Goal: Information Seeking & Learning: Learn about a topic

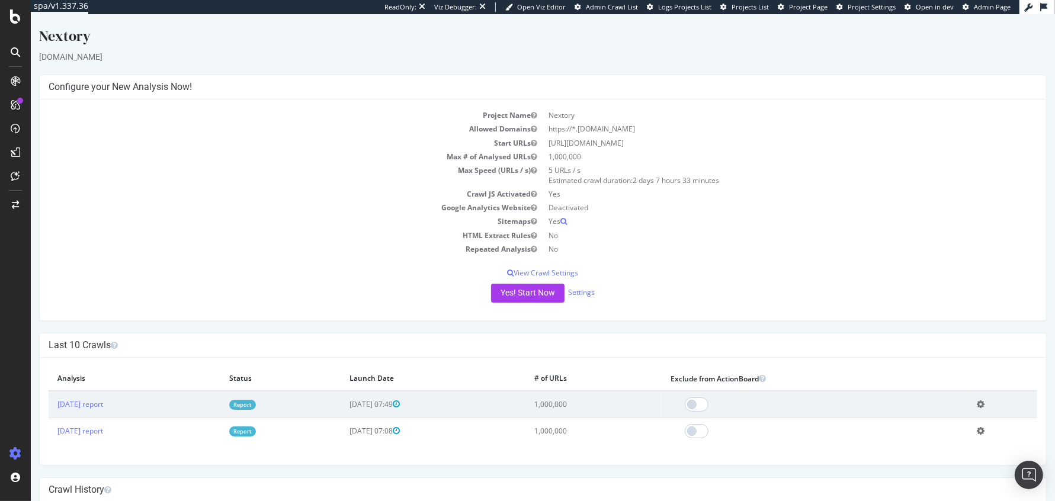
click at [256, 400] on link "Report" at bounding box center [242, 405] width 27 height 10
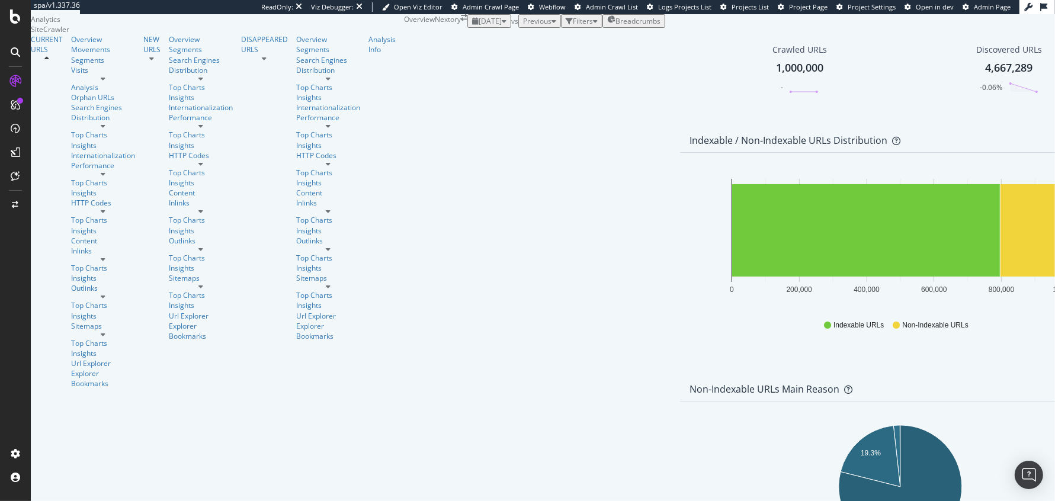
scroll to position [510, 0]
click at [71, 75] on div "Visits" at bounding box center [103, 70] width 64 height 10
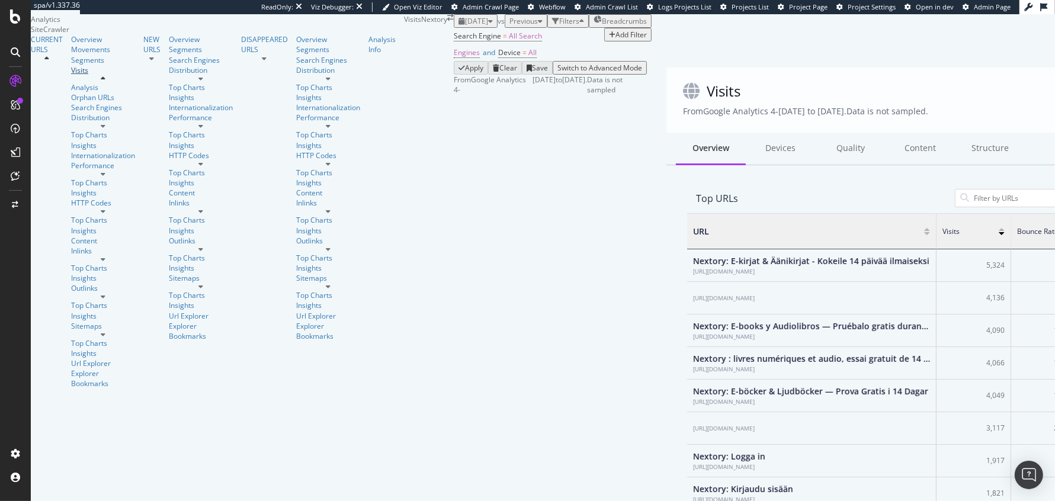
scroll to position [1, 0]
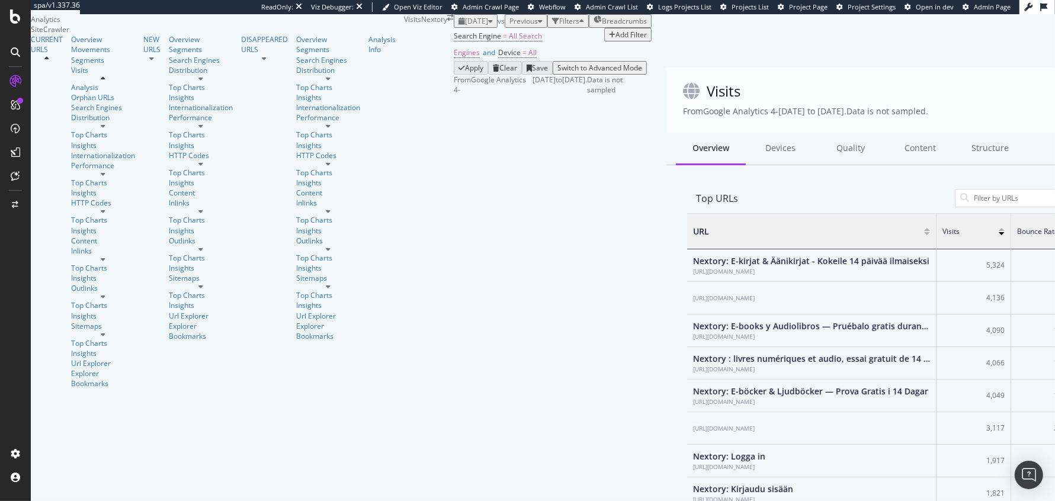
scroll to position [448, 0]
click at [53, 93] on div "SiteCrawler" at bounding box center [49, 88] width 38 height 10
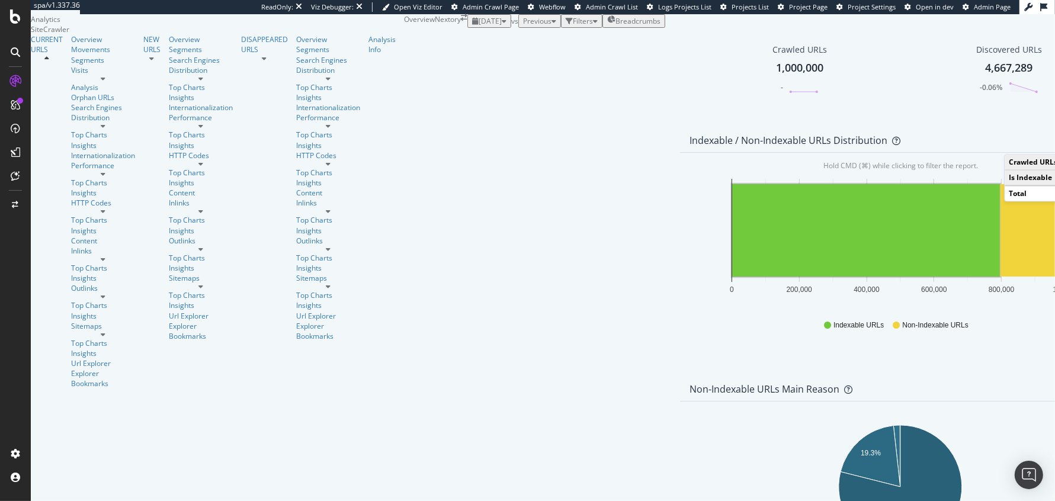
click at [14, 82] on icon at bounding box center [15, 81] width 12 height 12
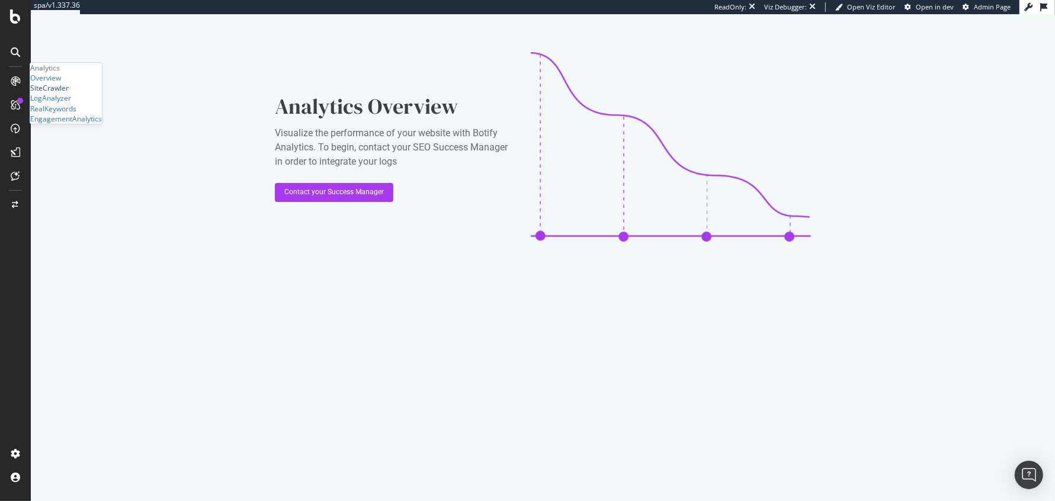
click at [67, 93] on div "SiteCrawler" at bounding box center [49, 88] width 38 height 10
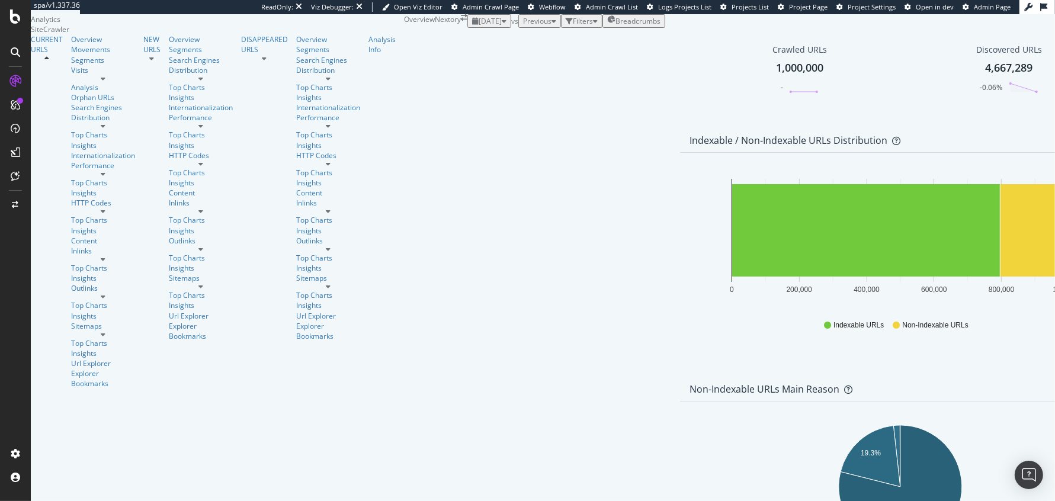
click at [593, 25] on icon "button" at bounding box center [595, 21] width 5 height 7
click at [478, 40] on div "Add Filter" at bounding box center [493, 35] width 31 height 10
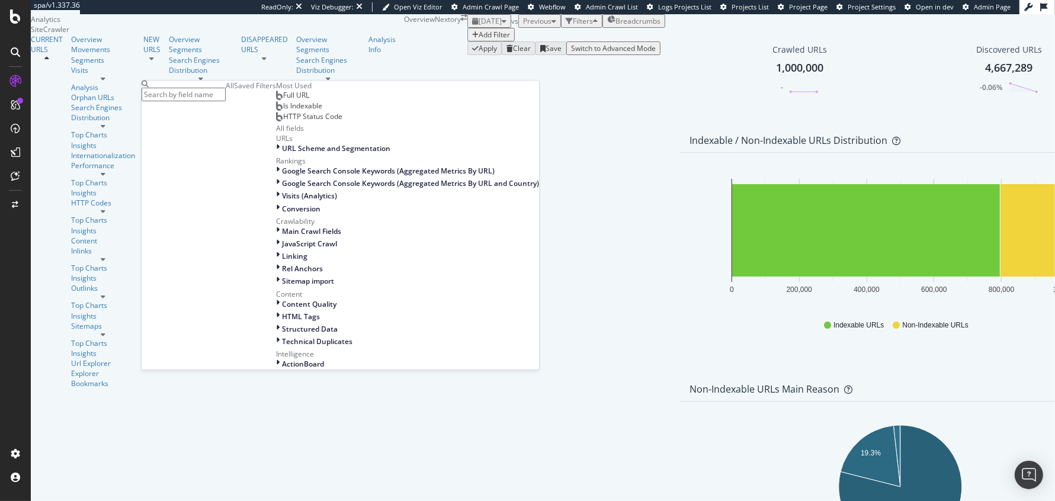
click at [283, 100] on span "Full URL" at bounding box center [296, 95] width 26 height 10
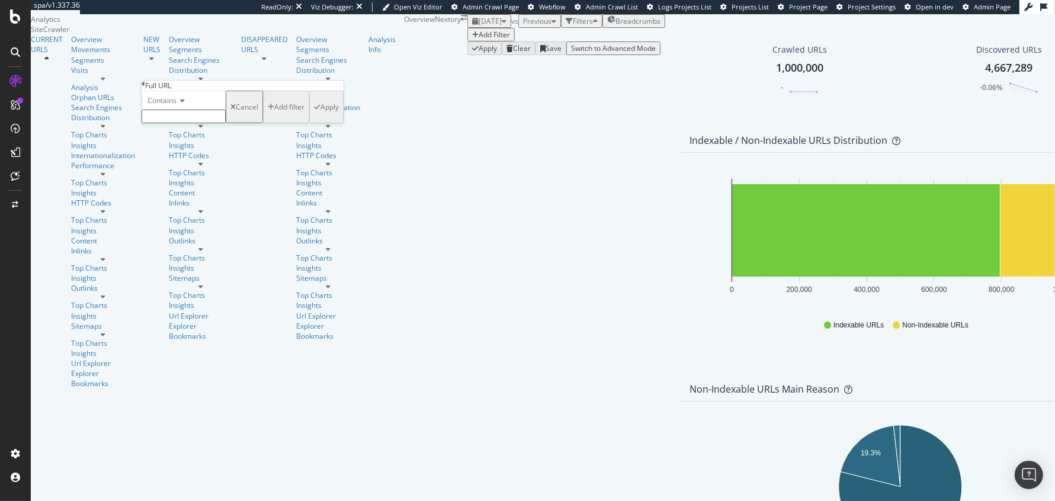
paste input "[URL][DOMAIN_NAME]"
type input "[URL][DOMAIN_NAME]"
click at [320, 115] on div "Apply" at bounding box center [329, 110] width 18 height 10
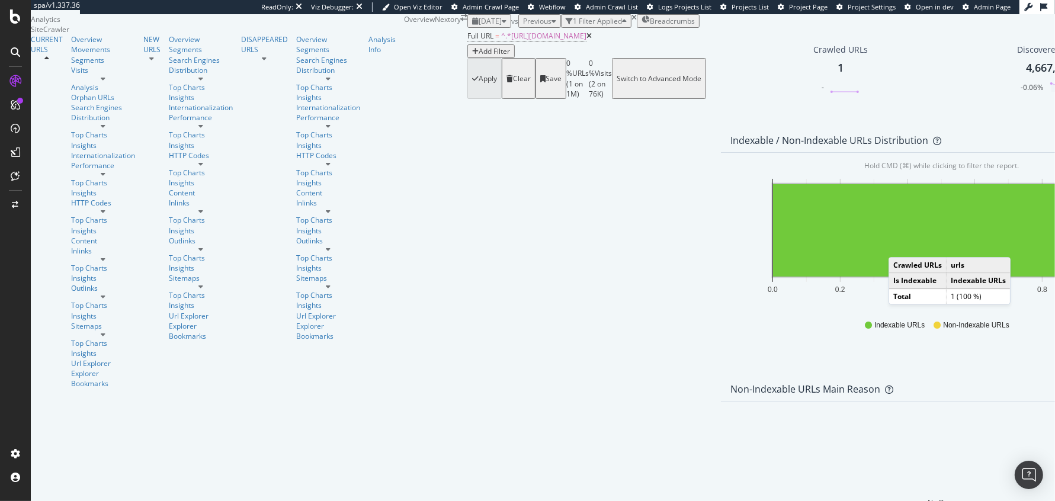
click at [773, 277] on rect "A chart." at bounding box center [941, 230] width 336 height 92
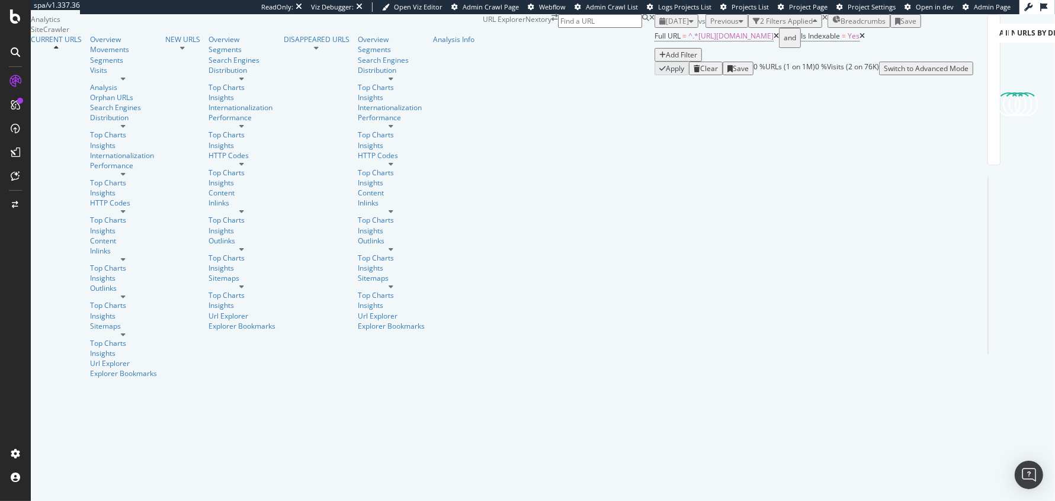
scroll to position [27, 0]
click at [773, 40] on icon at bounding box center [775, 36] width 5 height 7
click at [666, 56] on div "Add Filter" at bounding box center [681, 51] width 31 height 10
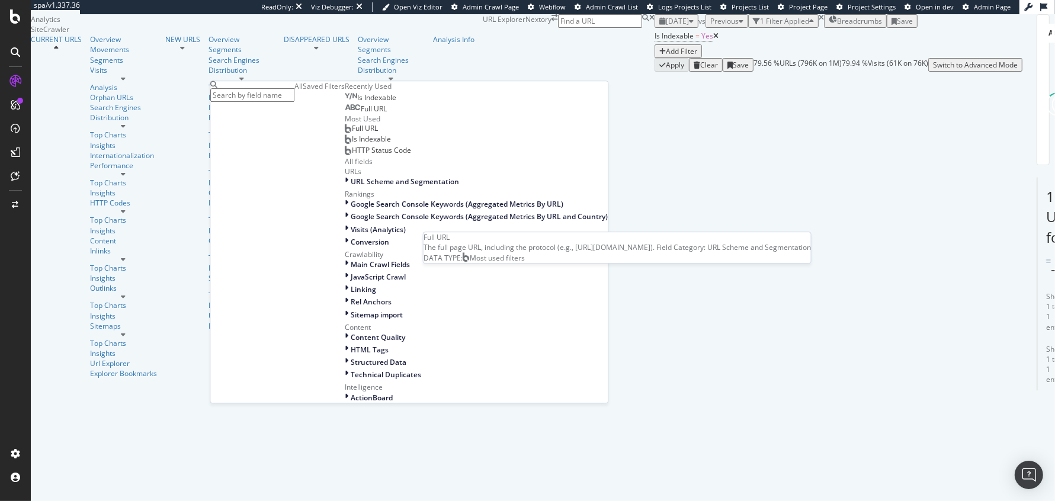
click at [352, 134] on span "Full URL" at bounding box center [365, 129] width 26 height 10
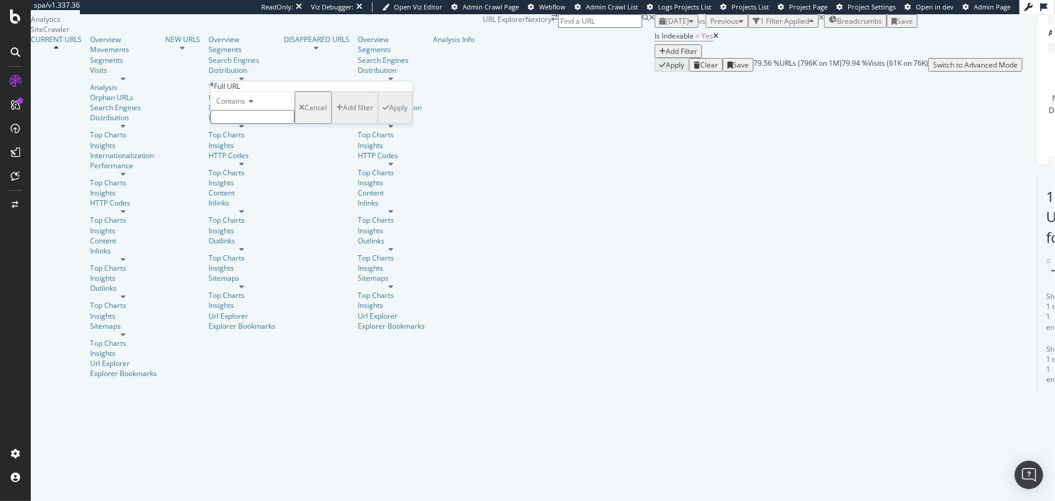
paste input "[URL][DOMAIN_NAME]"
type input "[URL][DOMAIN_NAME]"
click at [389, 116] on div "Apply" at bounding box center [398, 111] width 18 height 10
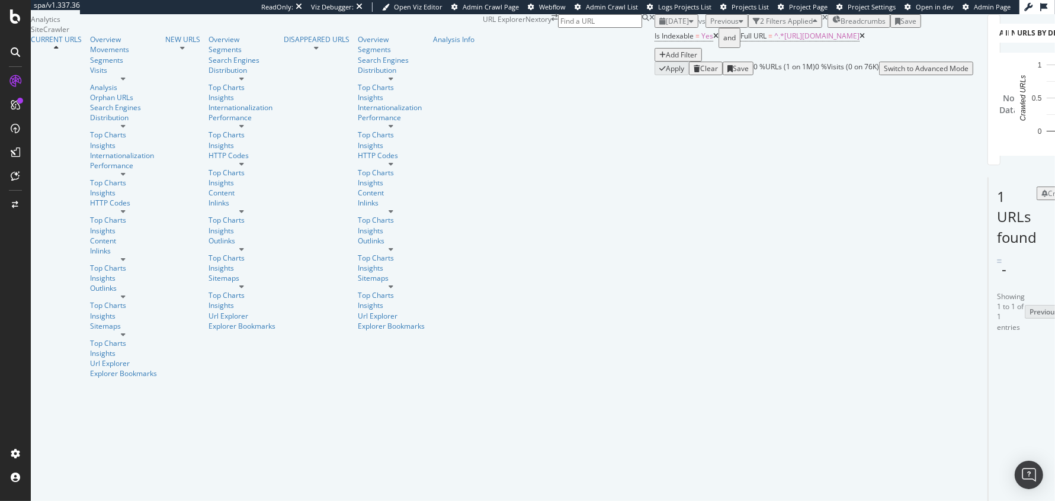
click at [659, 59] on div "button" at bounding box center [662, 55] width 7 height 7
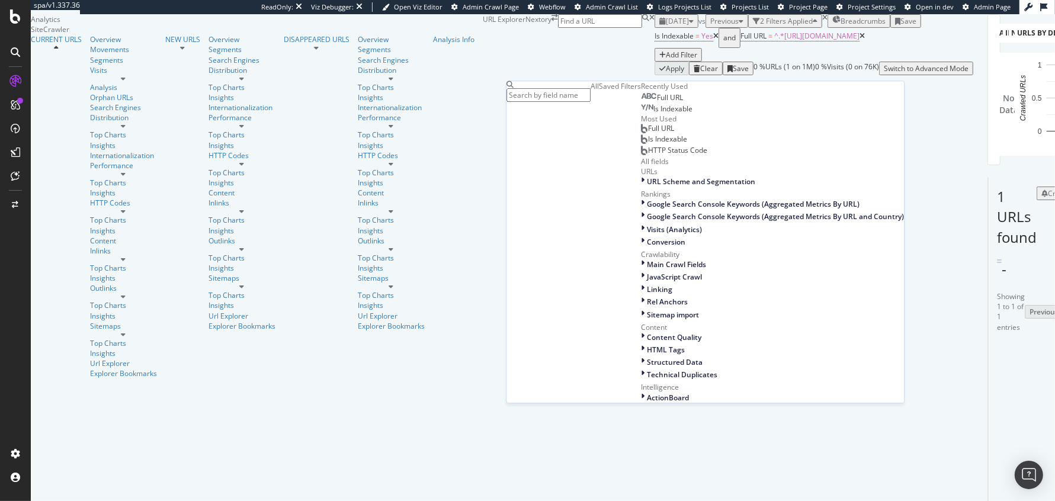
click at [859, 40] on icon at bounding box center [861, 36] width 5 height 7
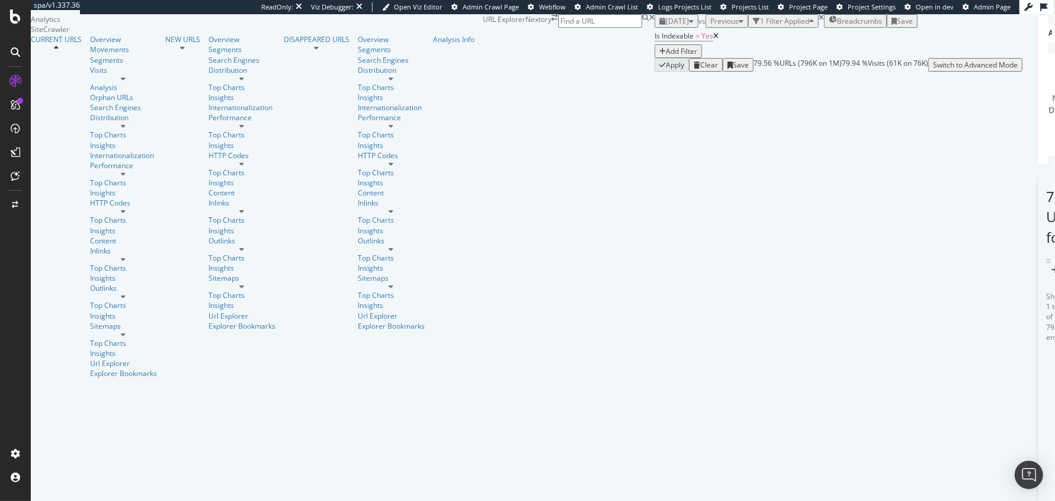
click at [666, 56] on div "Add Filter" at bounding box center [681, 51] width 31 height 10
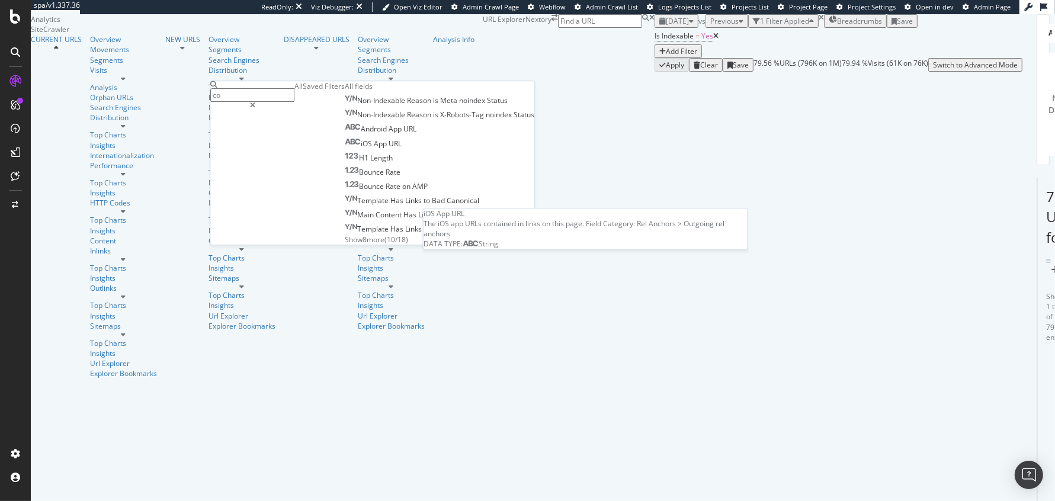
type input "c"
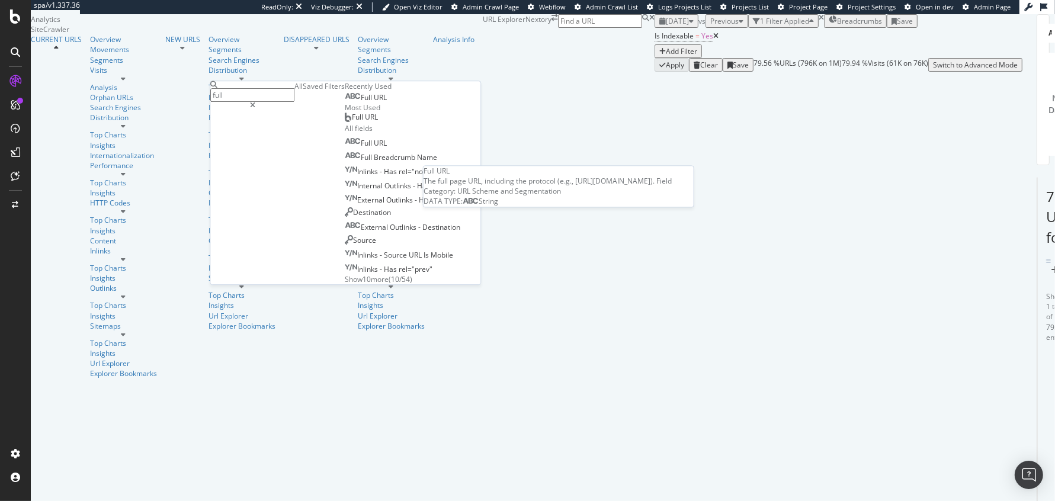
type input "full"
click at [374, 102] on span "URL" at bounding box center [380, 97] width 13 height 10
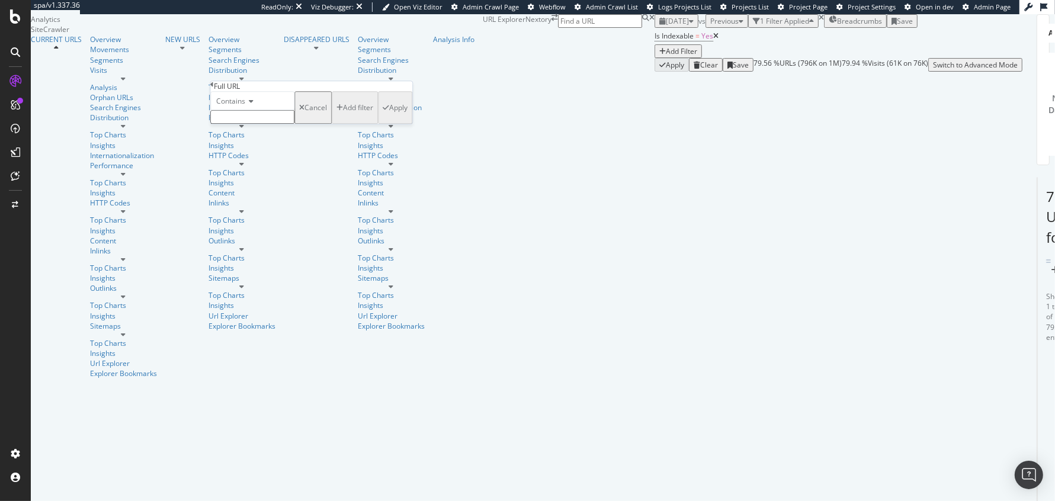
paste input "[URL][DOMAIN_NAME]"
type input "[URL][DOMAIN_NAME]"
click at [378, 131] on button "Apply" at bounding box center [395, 111] width 34 height 40
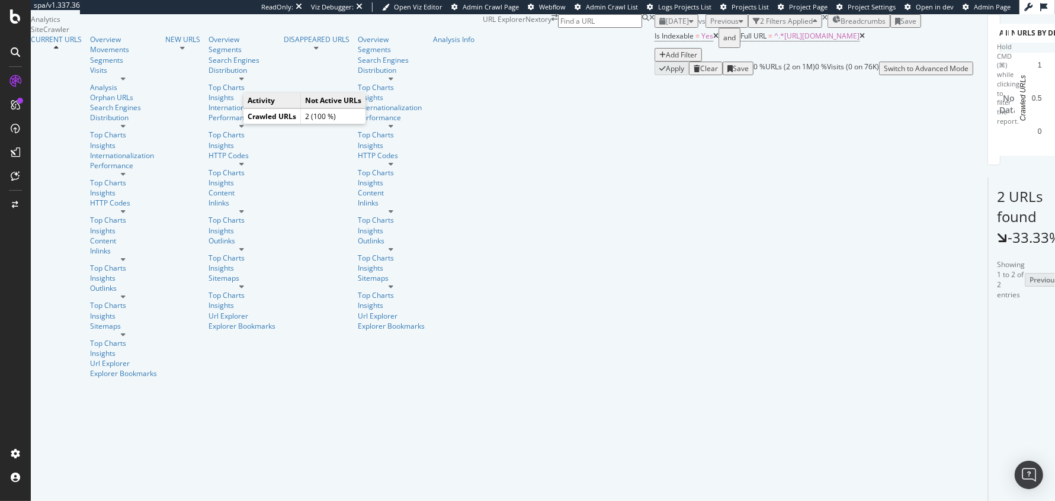
scroll to position [1, 0]
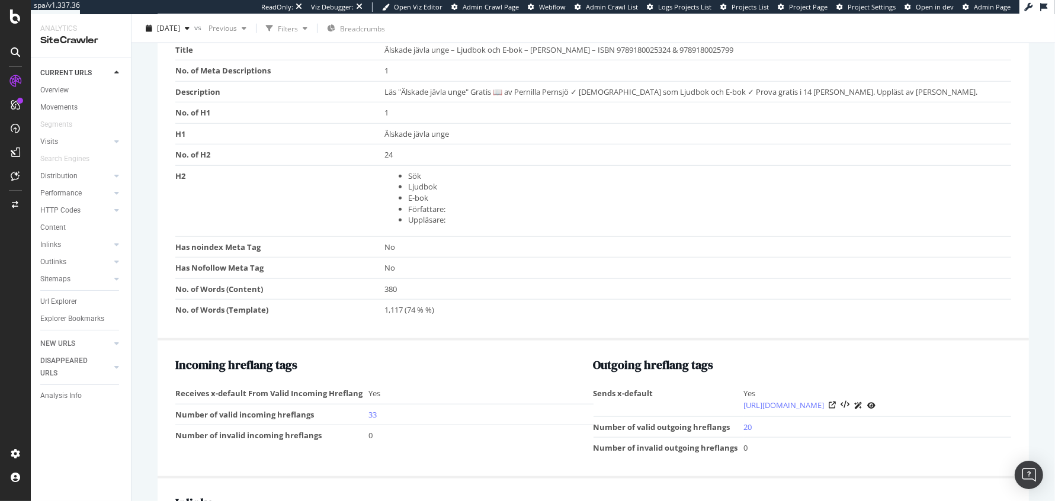
scroll to position [972, 0]
drag, startPoint x: 444, startPoint y: 215, endPoint x: 291, endPoint y: 165, distance: 160.8
click at [291, 165] on tr "H2 Sök Ljudbok E-bok Författare: Uppläsare:" at bounding box center [592, 198] width 835 height 71
click at [291, 165] on td "H2" at bounding box center [279, 198] width 209 height 71
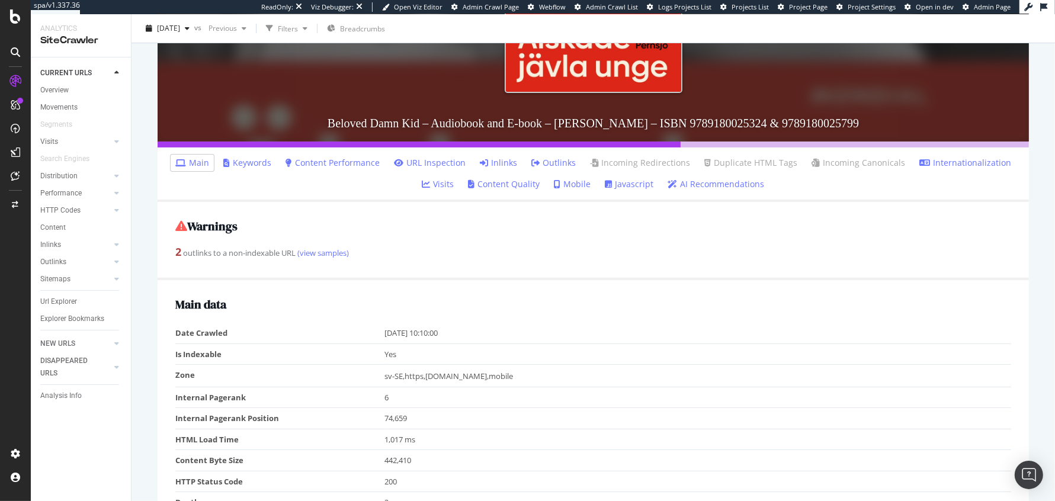
scroll to position [267, 0]
click at [255, 156] on link "Keywords" at bounding box center [247, 162] width 48 height 12
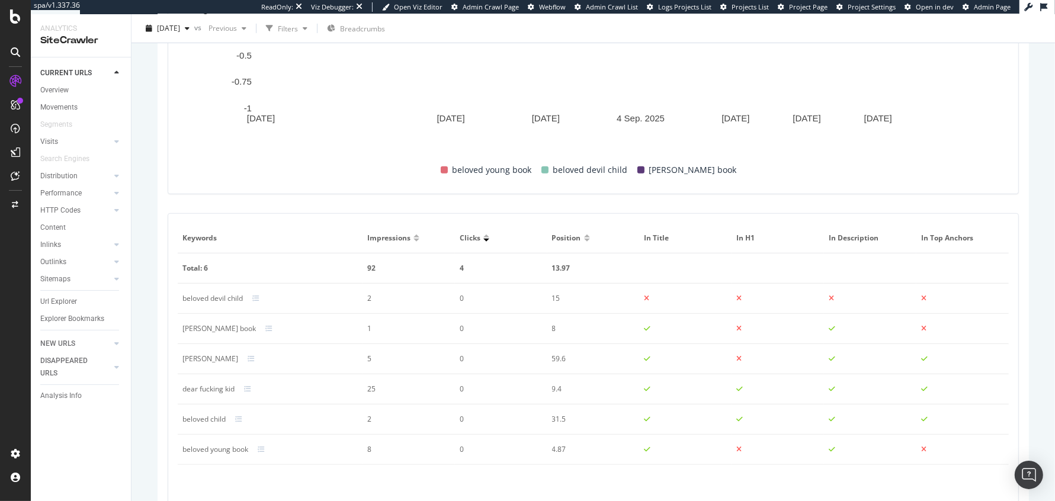
scroll to position [728, 0]
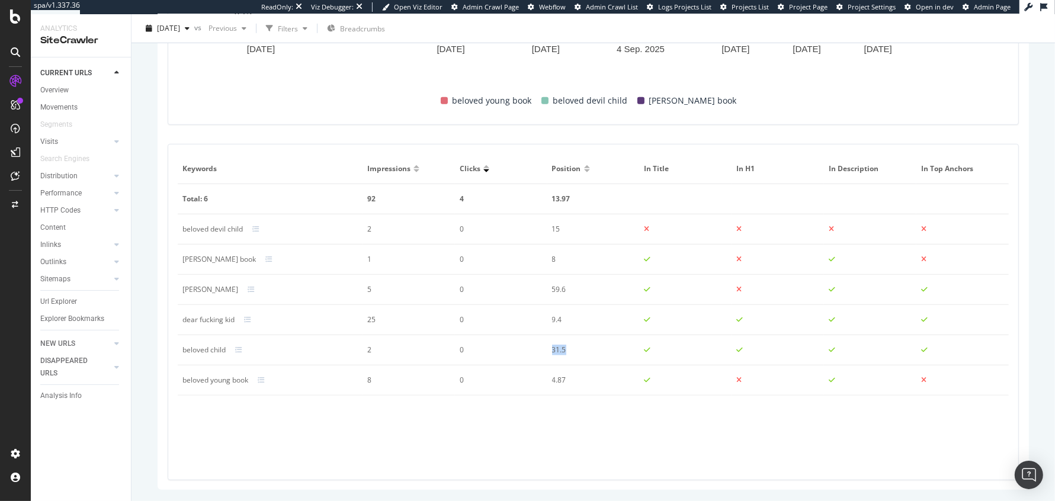
drag, startPoint x: 545, startPoint y: 349, endPoint x: 574, endPoint y: 349, distance: 29.6
click at [574, 349] on tr "beloved child 2 0 31.5" at bounding box center [593, 350] width 831 height 30
click at [366, 354] on td "2" at bounding box center [408, 350] width 92 height 30
click at [416, 166] on div at bounding box center [416, 166] width 6 height 3
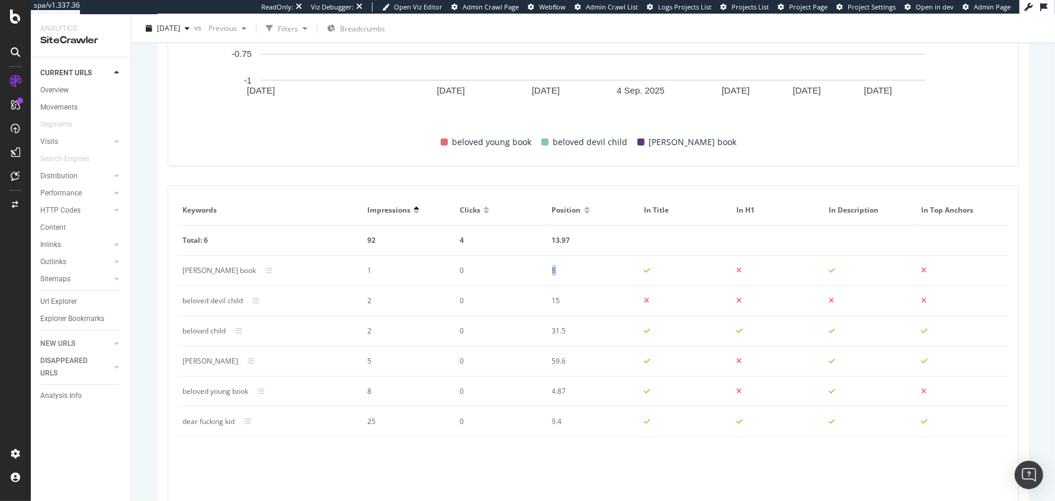
drag, startPoint x: 549, startPoint y: 271, endPoint x: 659, endPoint y: 273, distance: 110.2
click at [659, 273] on tr "pernilla pernsjö book 1 0 8" at bounding box center [593, 271] width 831 height 30
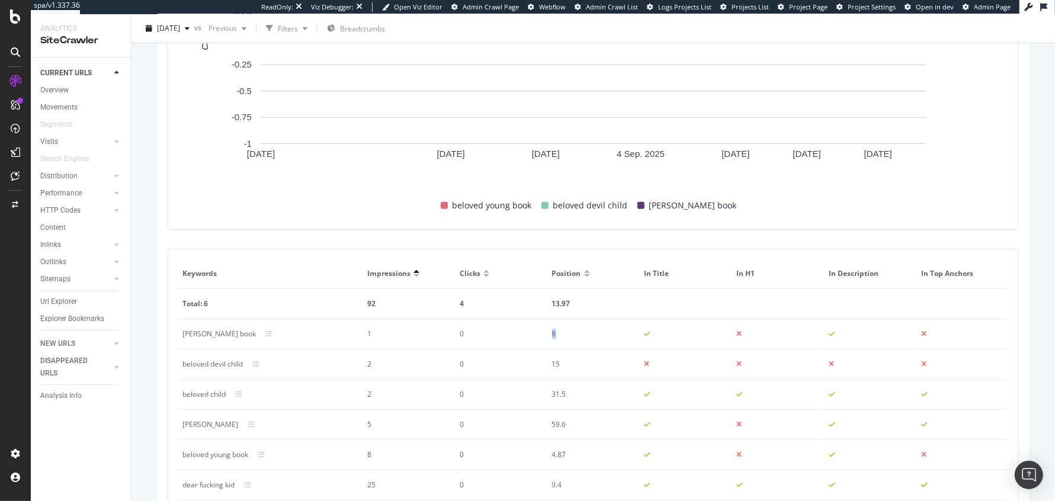
scroll to position [0, 0]
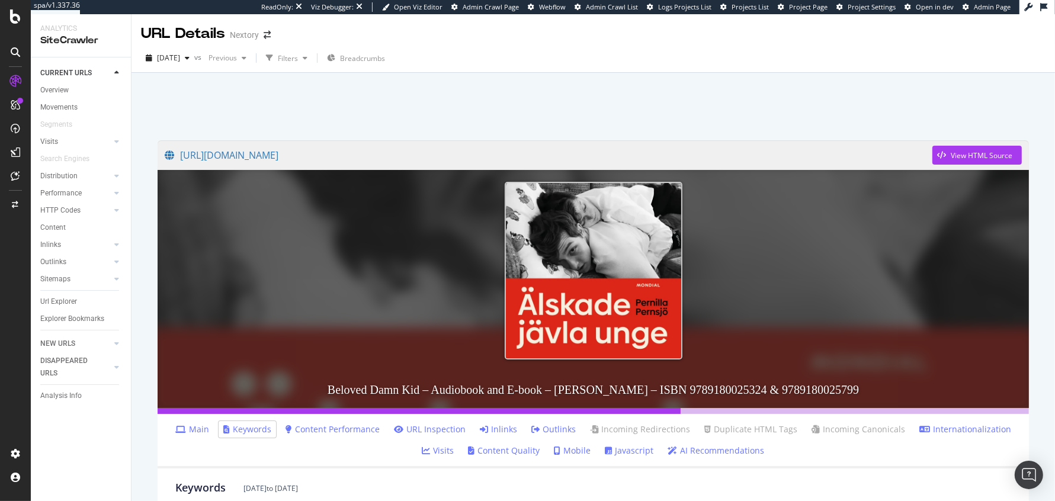
click at [209, 430] on font "Main" at bounding box center [199, 428] width 20 height 11
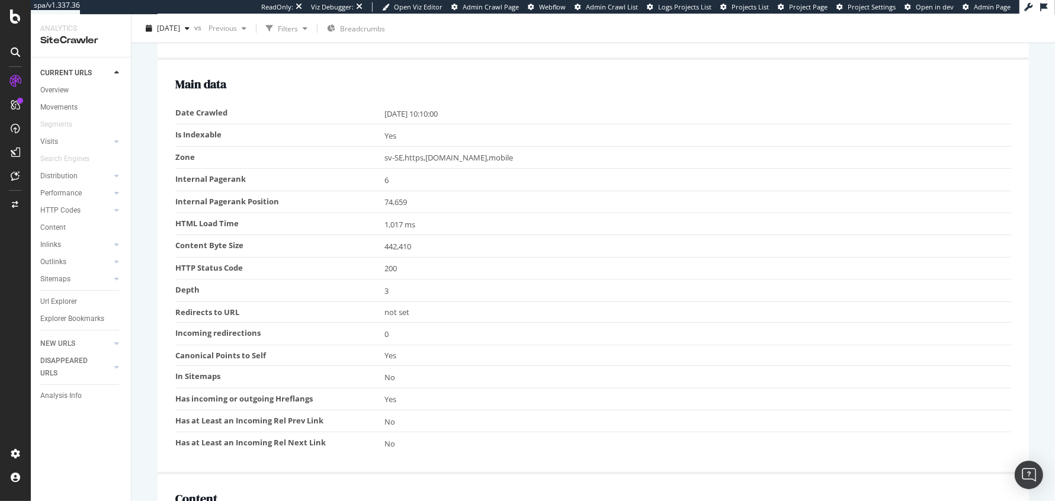
scroll to position [496, 0]
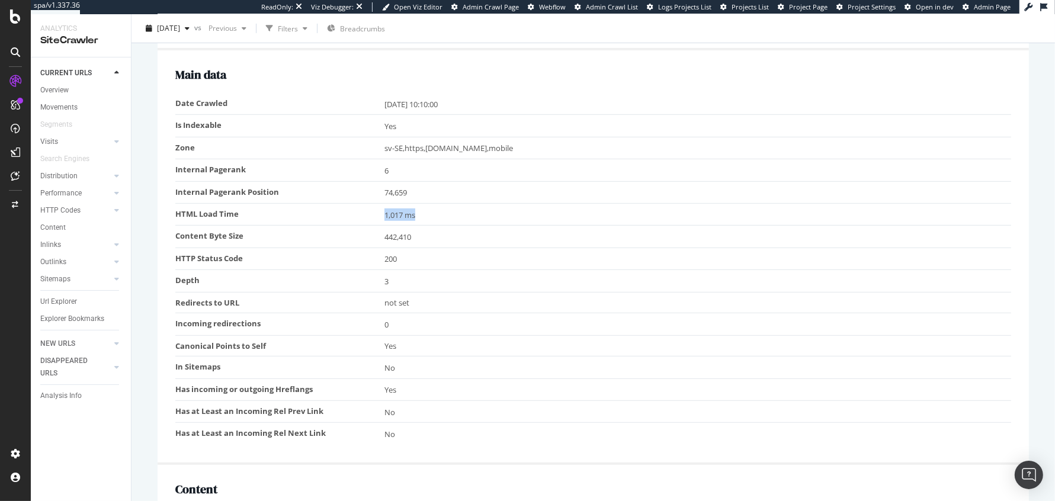
drag, startPoint x: 379, startPoint y: 210, endPoint x: 516, endPoint y: 210, distance: 136.8
click at [516, 210] on tr "HTML Load Time 1,017 ms" at bounding box center [592, 215] width 835 height 22
click at [412, 301] on div "not set" at bounding box center [694, 302] width 621 height 11
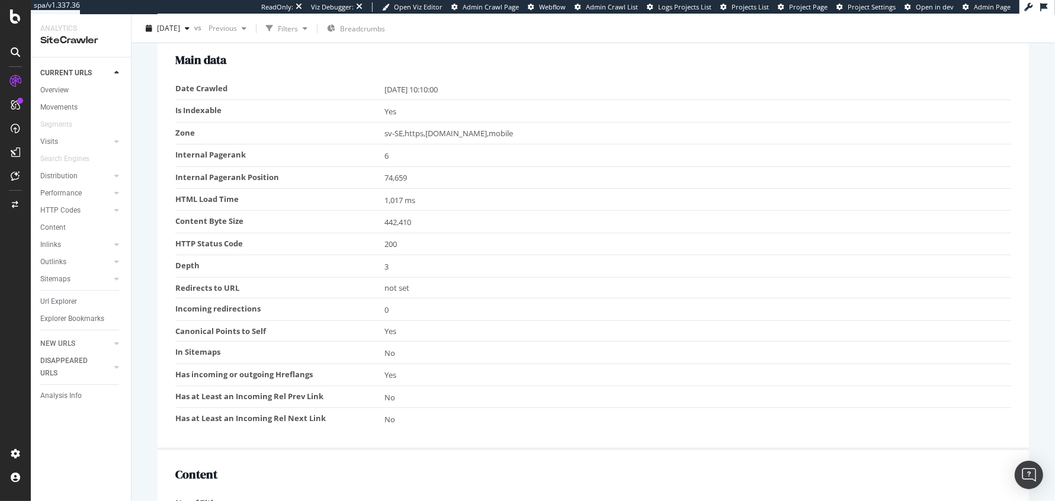
scroll to position [0, 0]
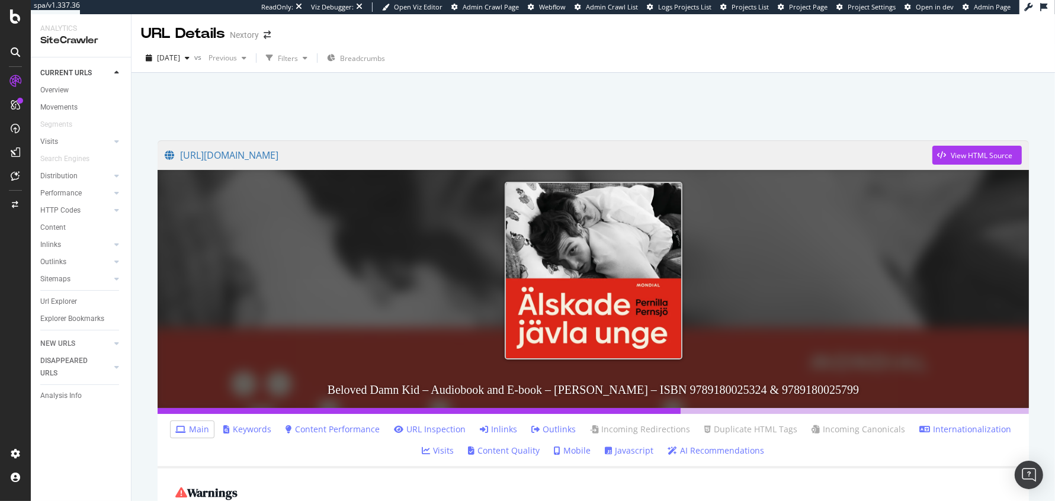
click at [425, 430] on font "URL Inspection" at bounding box center [435, 428] width 59 height 11
click at [552, 428] on font "Outlinks" at bounding box center [558, 428] width 33 height 11
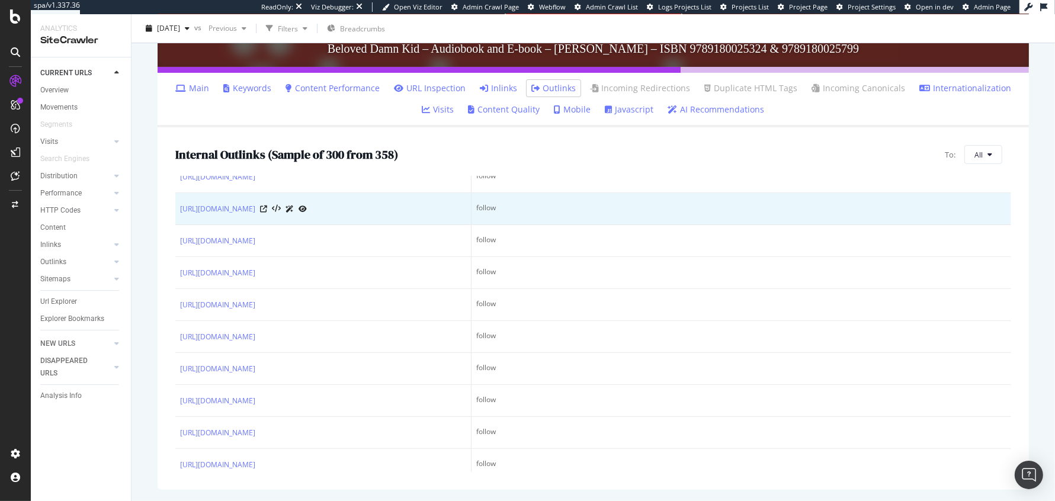
scroll to position [7895, 0]
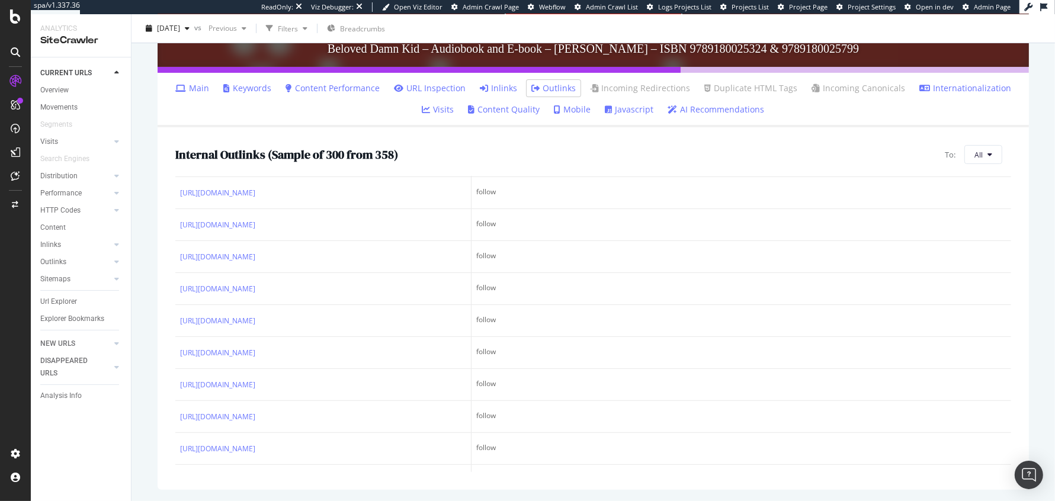
click at [412, 88] on font "URL Inspection" at bounding box center [435, 87] width 59 height 11
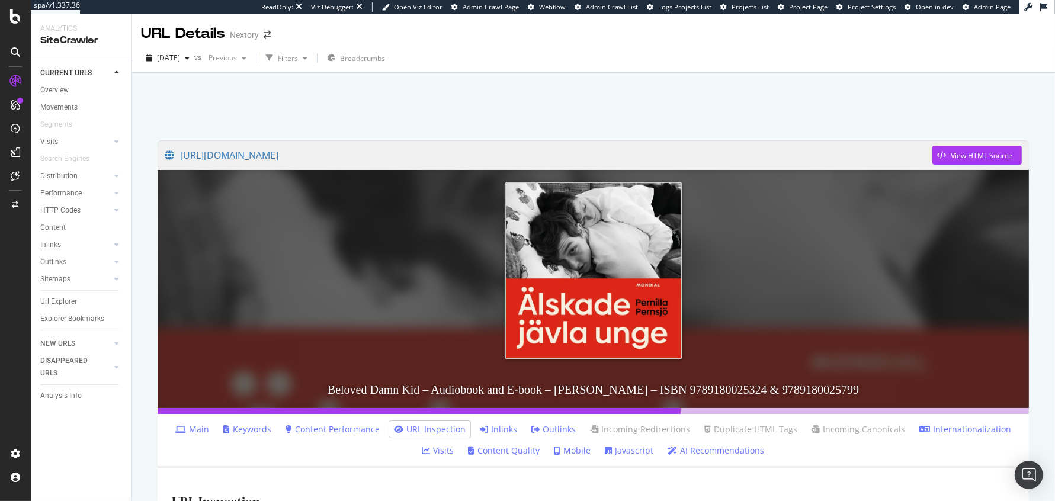
scroll to position [74, 0]
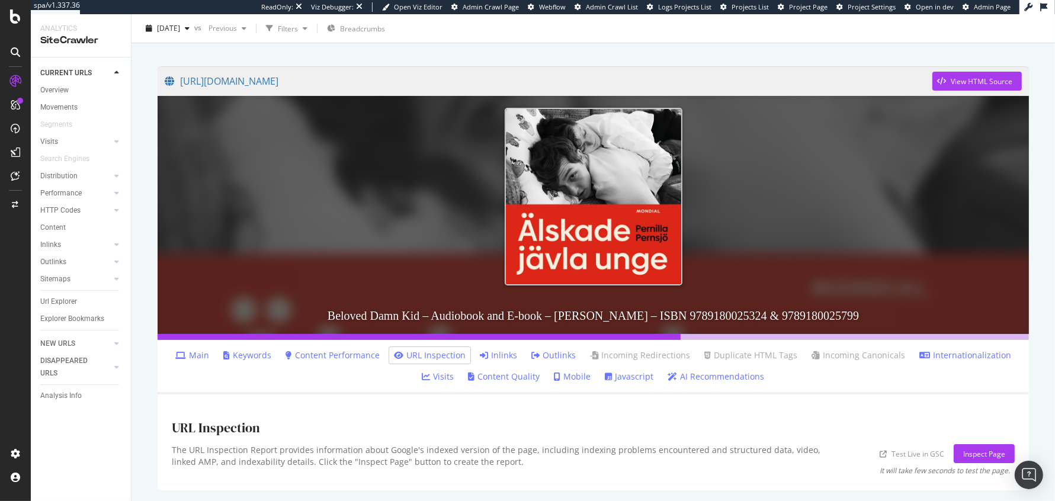
click at [322, 349] on font "Content Performance" at bounding box center [337, 354] width 85 height 11
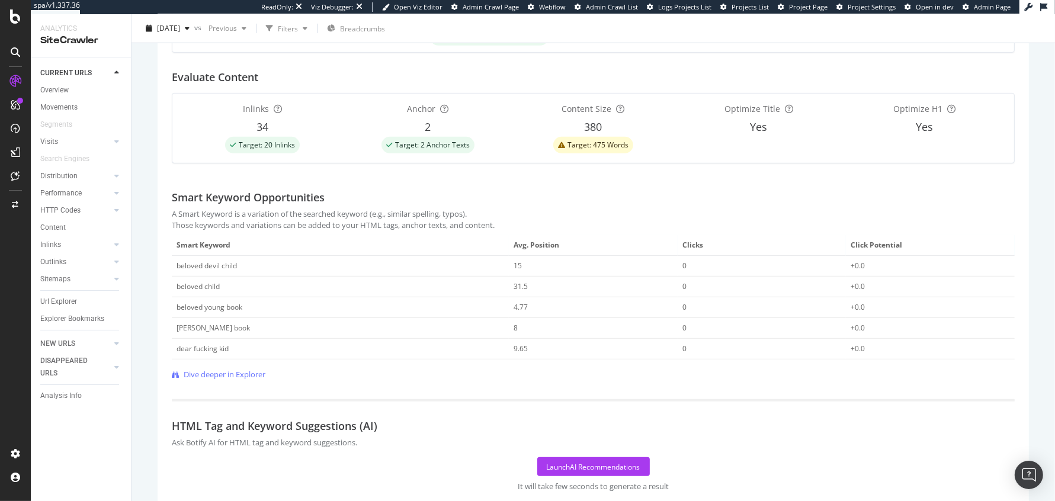
scroll to position [510, 0]
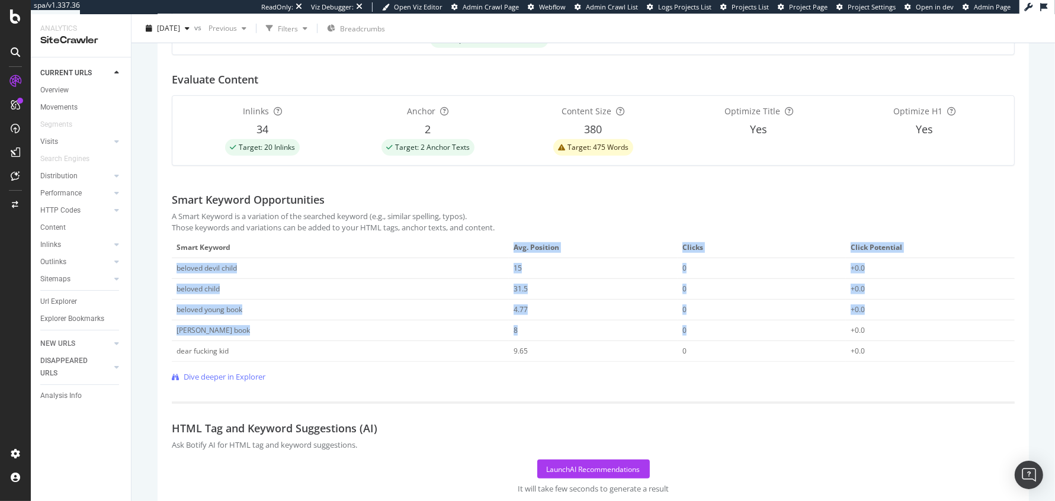
drag, startPoint x: 510, startPoint y: 242, endPoint x: 723, endPoint y: 336, distance: 232.5
click at [728, 336] on table "Smart Keyword Avg. Position Clicks Click Potential beloved devil child 15 0 +0.…" at bounding box center [593, 299] width 843 height 124
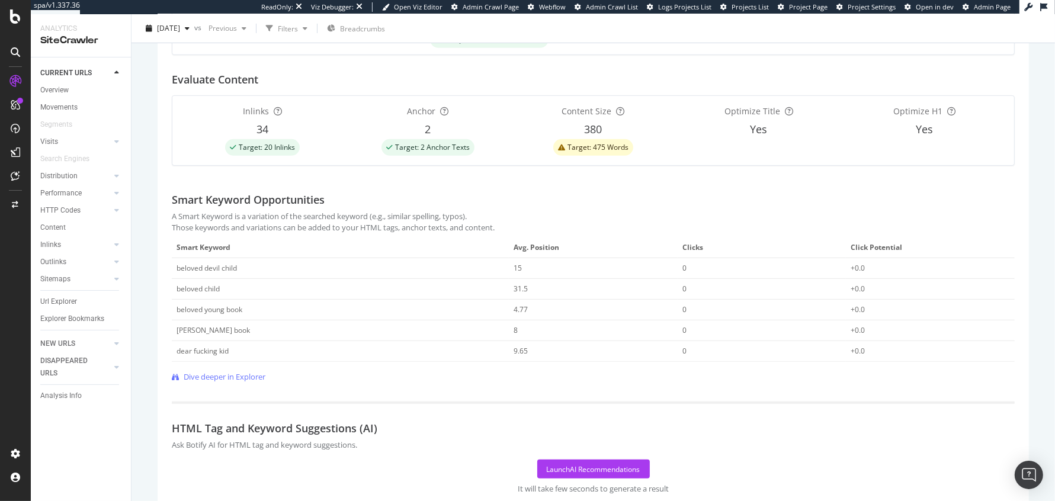
click at [723, 336] on td "0" at bounding box center [761, 330] width 169 height 21
drag, startPoint x: 172, startPoint y: 242, endPoint x: 310, endPoint y: 326, distance: 161.9
click at [308, 326] on table "Smart Keyword Avg. Position Clicks Click Potential beloved devil child 15 0 +0.…" at bounding box center [593, 299] width 843 height 124
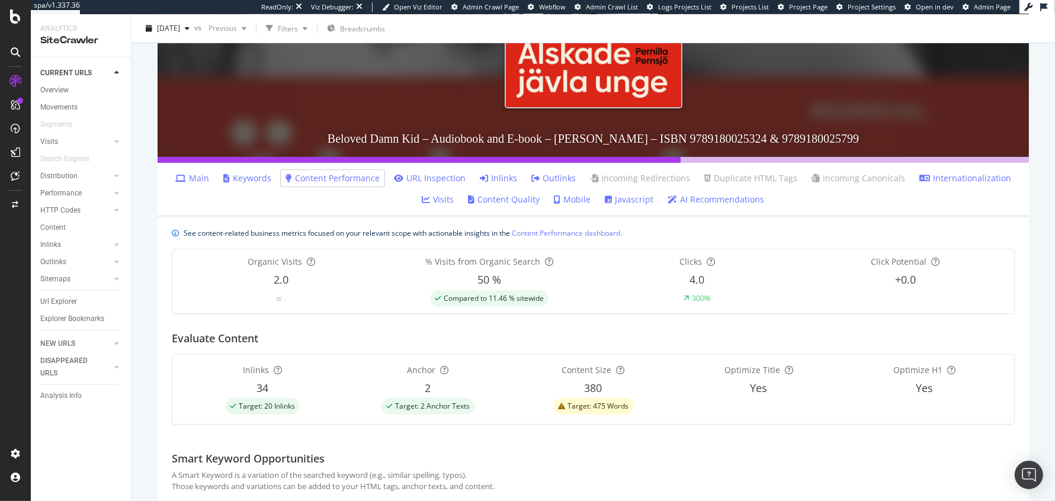
click at [344, 332] on div "Evaluate Content" at bounding box center [593, 334] width 843 height 40
click at [946, 174] on font "Internationalization" at bounding box center [972, 177] width 78 height 11
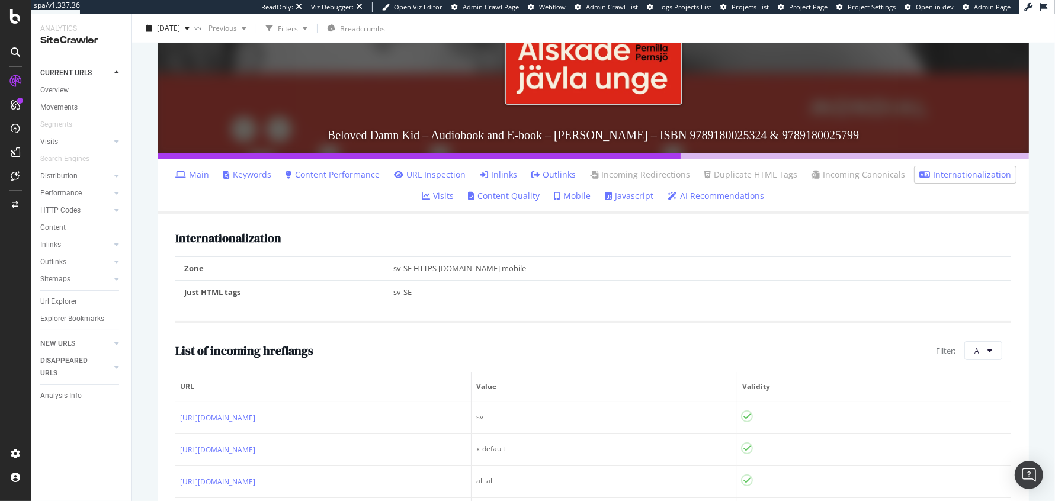
scroll to position [261, 0]
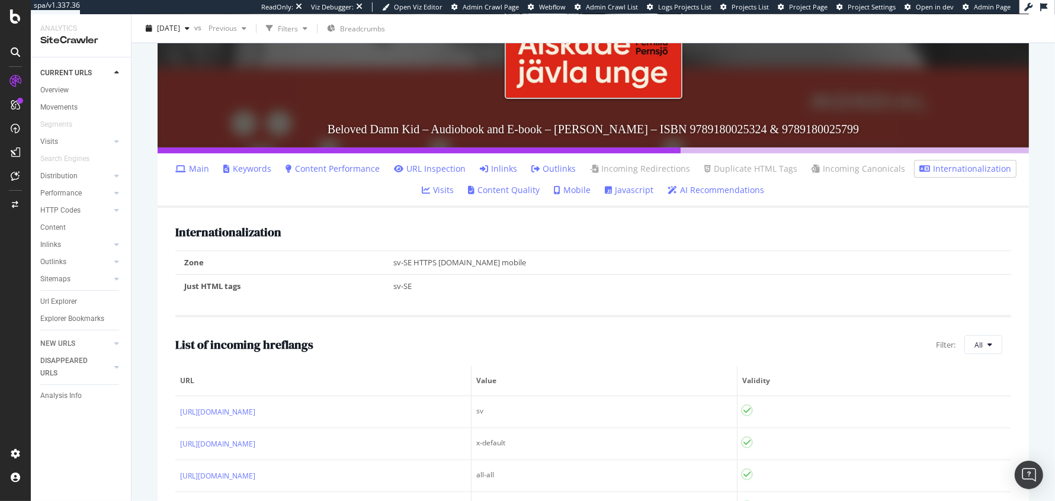
click at [448, 195] on font "Visits" at bounding box center [443, 189] width 21 height 11
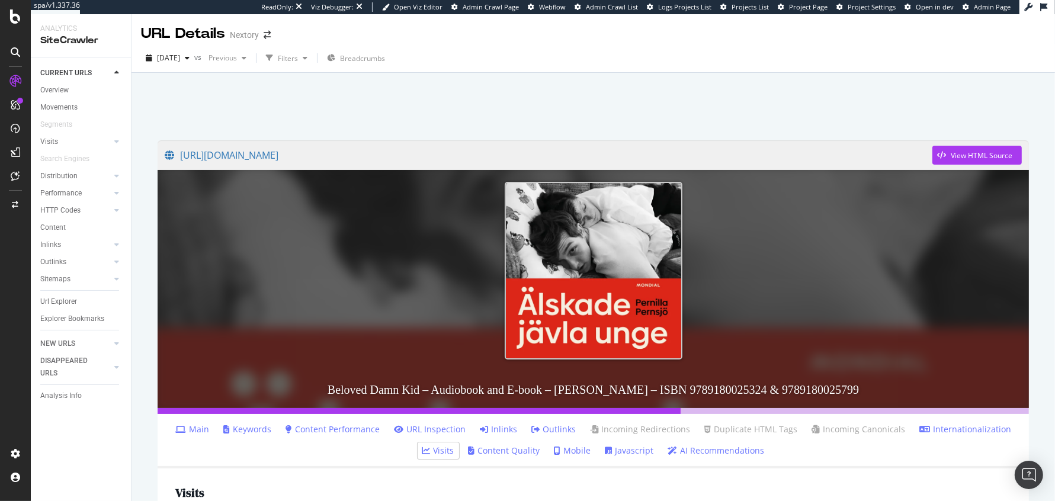
click at [704, 454] on font "AI Recommendations" at bounding box center [722, 450] width 84 height 11
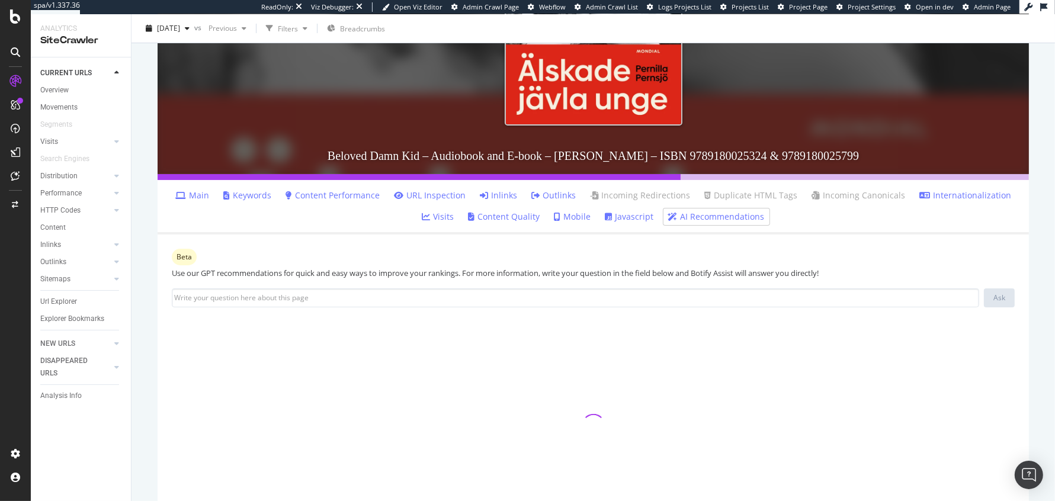
scroll to position [302, 0]
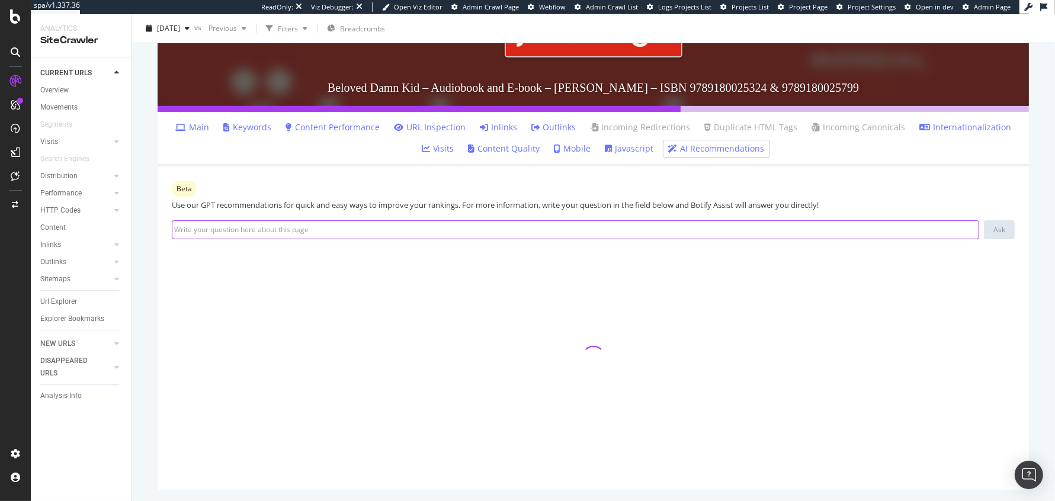
click at [263, 233] on input at bounding box center [575, 229] width 807 height 19
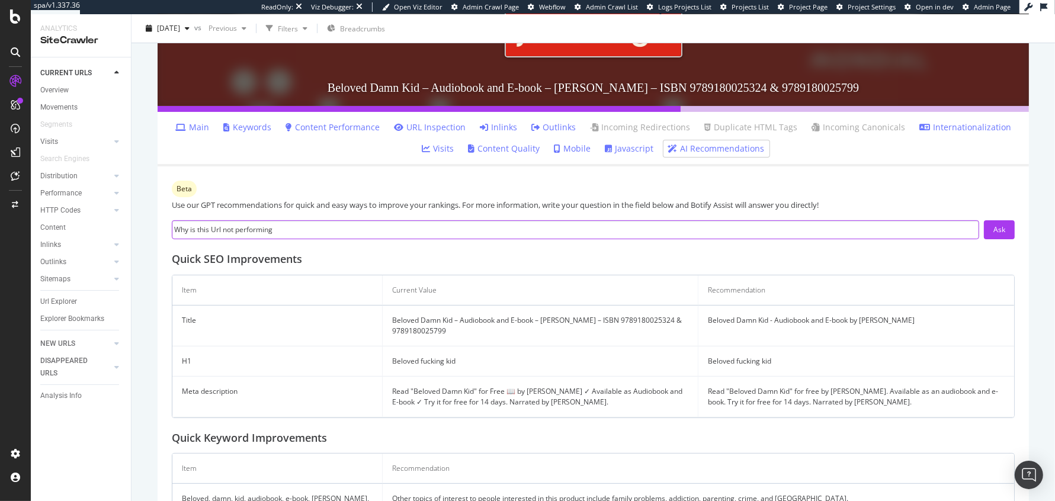
type input "Why is this Url not performing?"
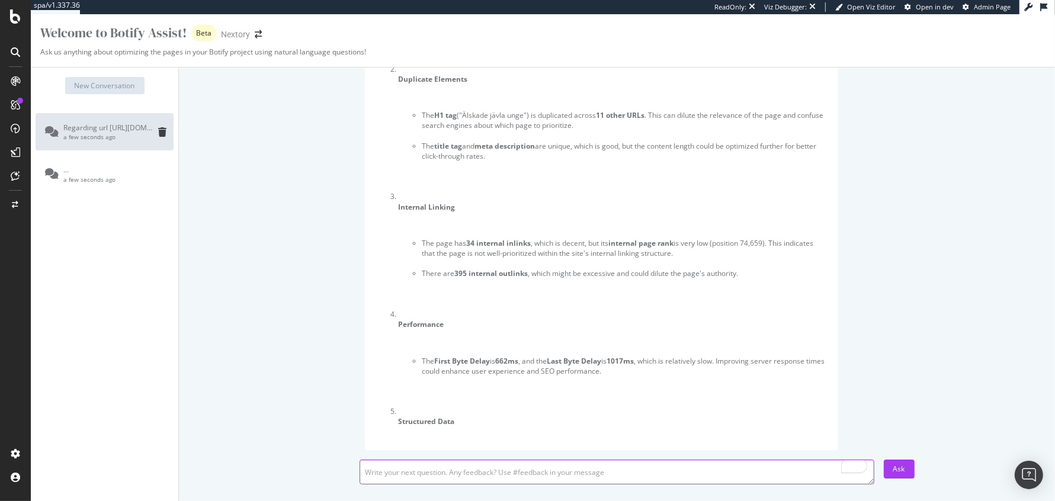
scroll to position [310, 0]
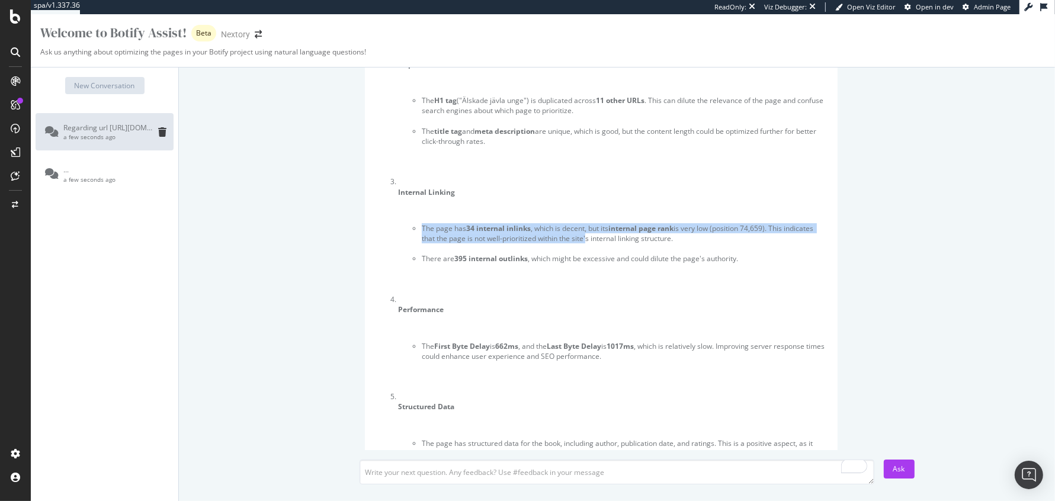
drag, startPoint x: 410, startPoint y: 237, endPoint x: 646, endPoint y: 249, distance: 236.0
click at [637, 248] on ul "The page has 34 internal inlinks , which is decent, but its internal page rank …" at bounding box center [613, 243] width 430 height 61
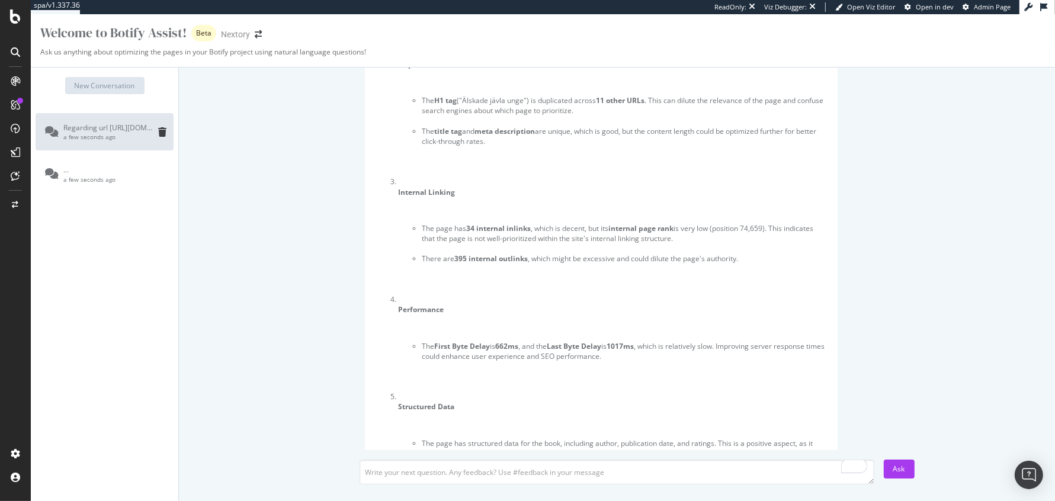
click at [684, 243] on li "The page has 34 internal inlinks , which is decent, but its internal page rank …" at bounding box center [625, 233] width 406 height 20
drag, startPoint x: 445, startPoint y: 269, endPoint x: 567, endPoint y: 270, distance: 121.4
click at [564, 263] on li "There are 395 internal outlinks , which might be excessive and could dilute the…" at bounding box center [625, 258] width 406 height 10
click at [548, 294] on ol "Content Quality The page contains 1497 words , but 74% of the words are ignored…" at bounding box center [601, 335] width 454 height 849
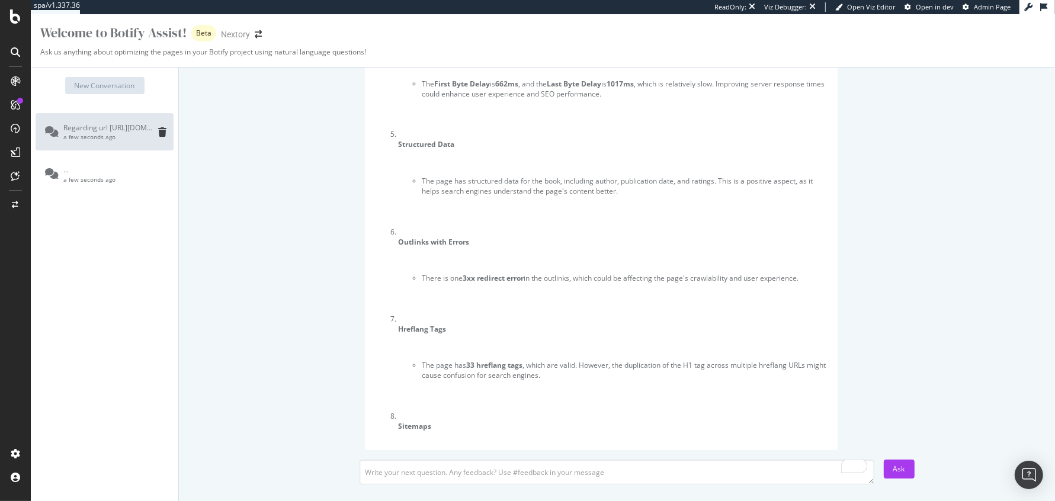
scroll to position [580, 0]
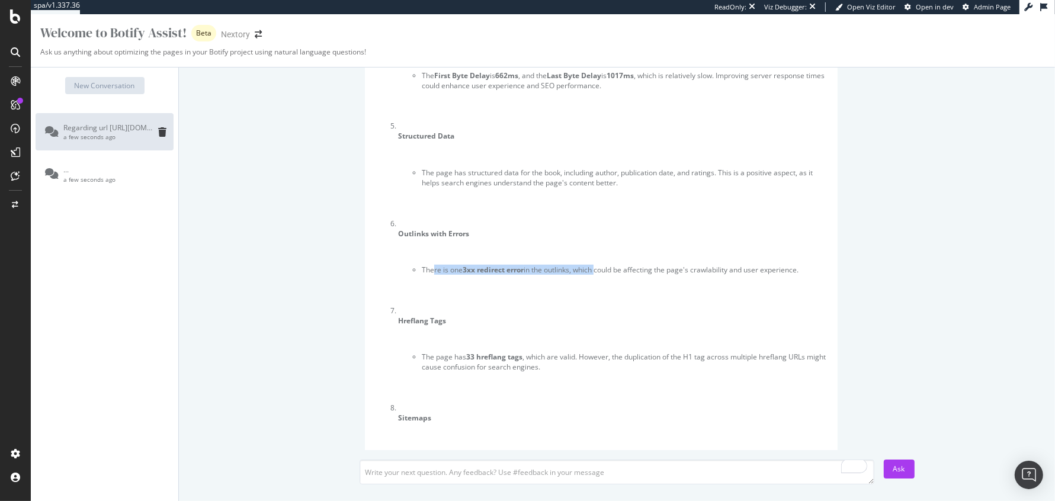
drag, startPoint x: 433, startPoint y: 275, endPoint x: 706, endPoint y: 275, distance: 273.0
click at [695, 275] on li "There is one 3xx redirect error in the outlinks, which could be affecting the p…" at bounding box center [625, 270] width 406 height 10
click at [706, 275] on li "There is one 3xx redirect error in the outlinks, which could be affecting the p…" at bounding box center [625, 270] width 406 height 10
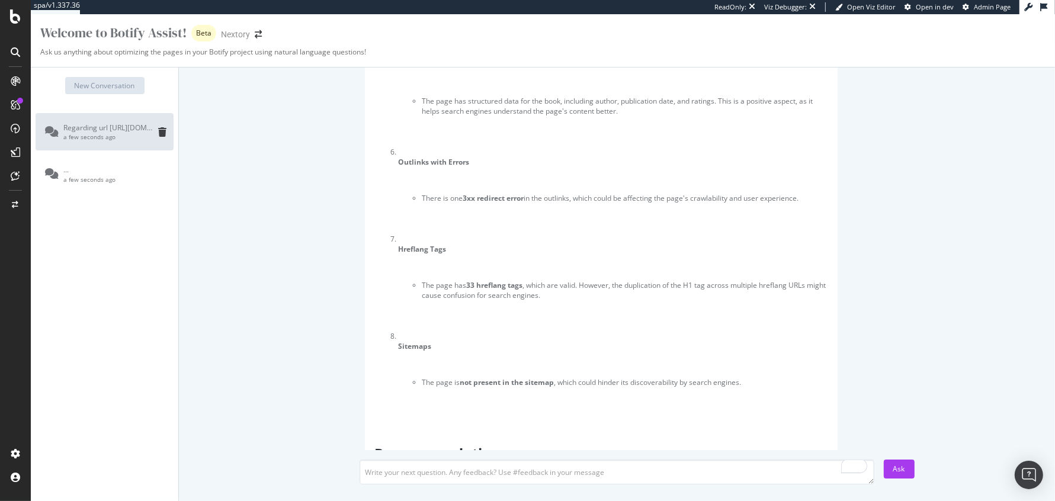
scroll to position [706, 0]
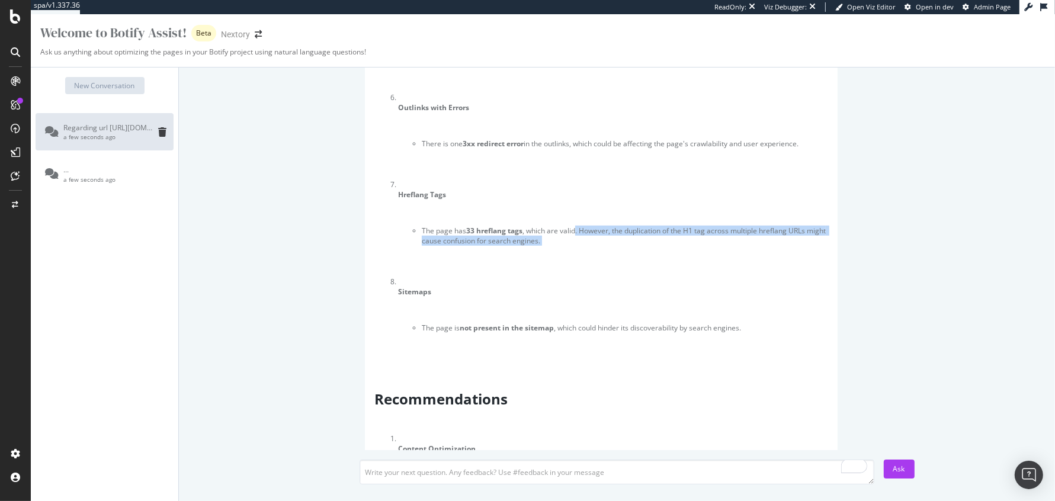
drag, startPoint x: 575, startPoint y: 244, endPoint x: 824, endPoint y: 256, distance: 249.6
click at [824, 256] on ul "The page has 33 hreflang tags , which are valid. However, the duplication of th…" at bounding box center [613, 236] width 430 height 41
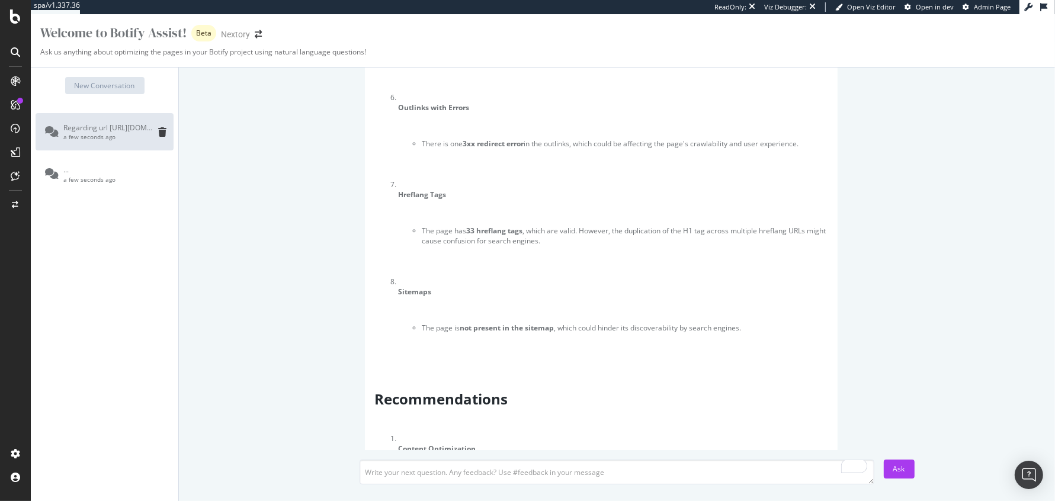
click at [563, 242] on li "The page has 33 hreflang tags , which are valid. However, the duplication of th…" at bounding box center [625, 236] width 406 height 20
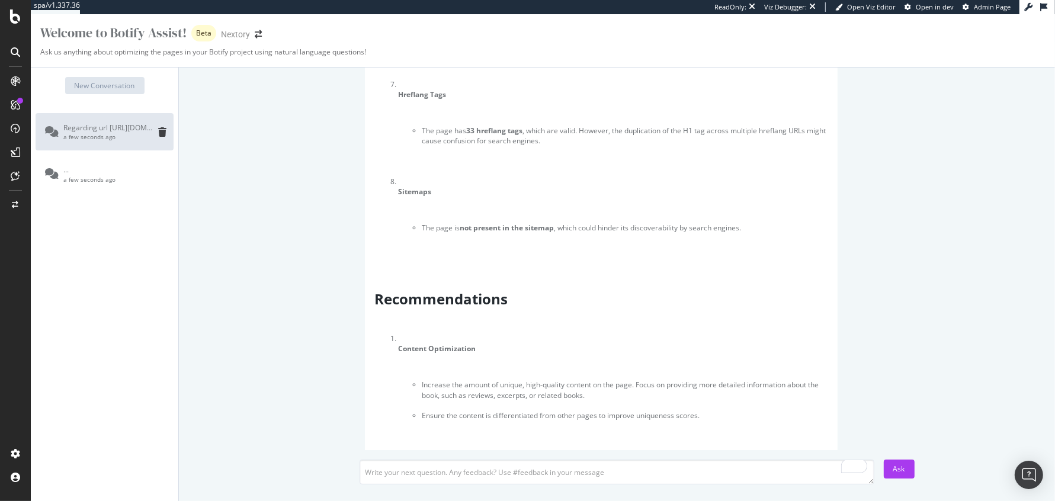
scroll to position [818, 0]
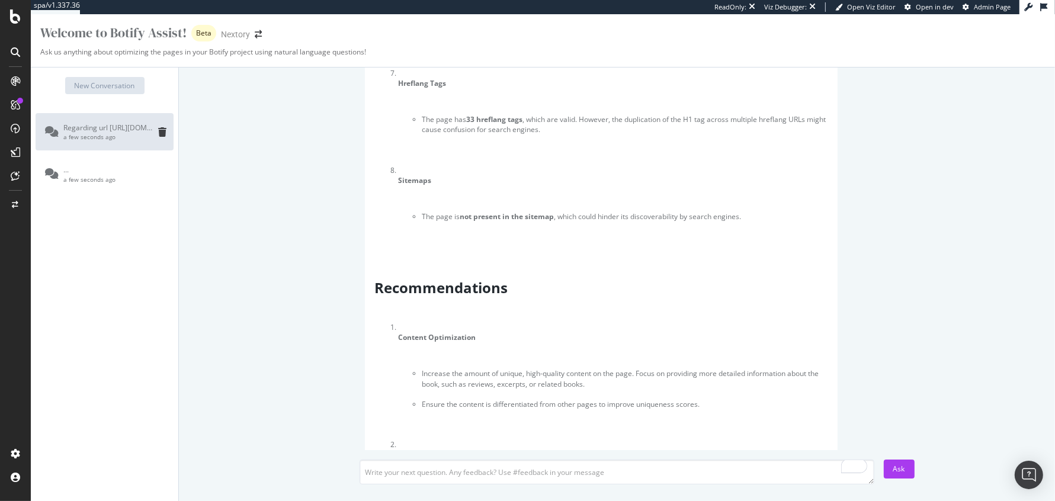
drag, startPoint x: 428, startPoint y: 216, endPoint x: 806, endPoint y: 216, distance: 378.4
click at [782, 216] on ul "The page is not present in the sitemap , which could hinder its discoverability…" at bounding box center [613, 216] width 430 height 30
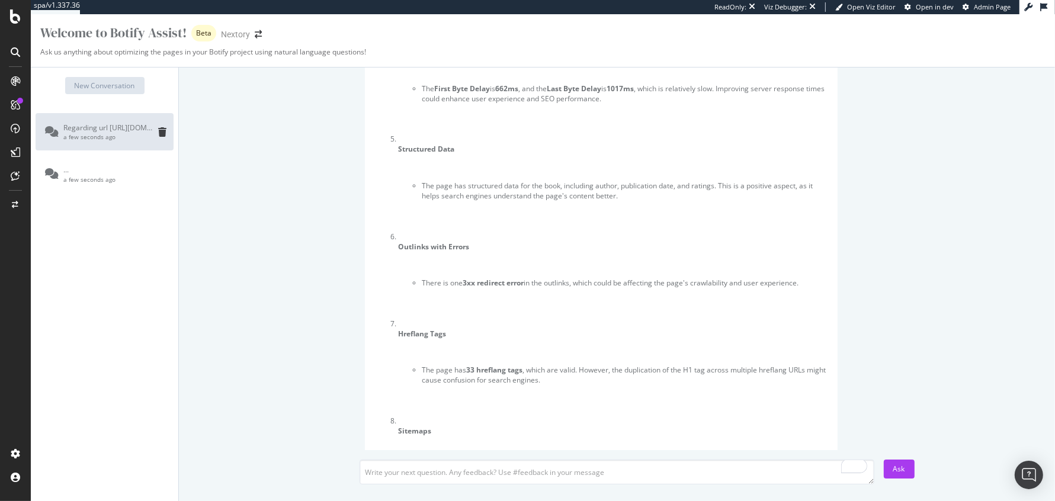
scroll to position [0, 0]
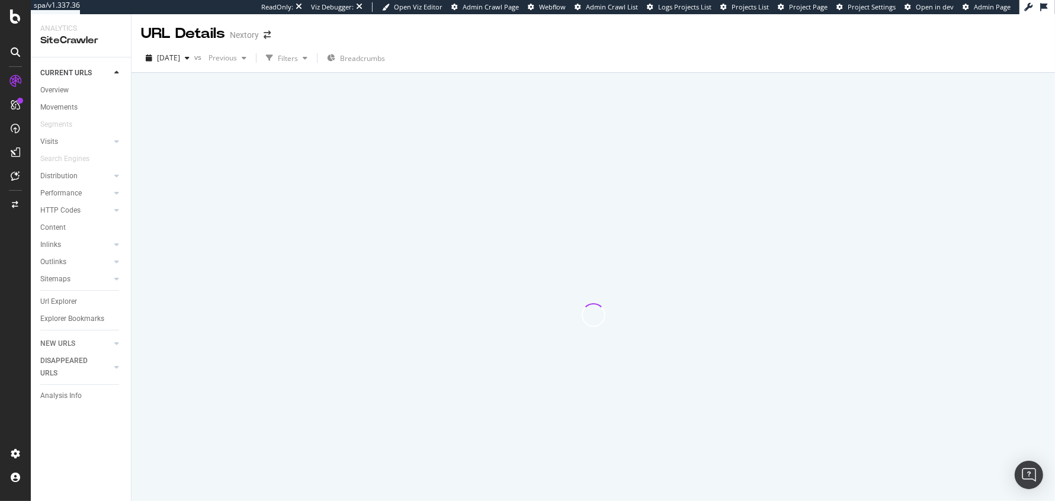
click at [331, 173] on div at bounding box center [593, 314] width 895 height 372
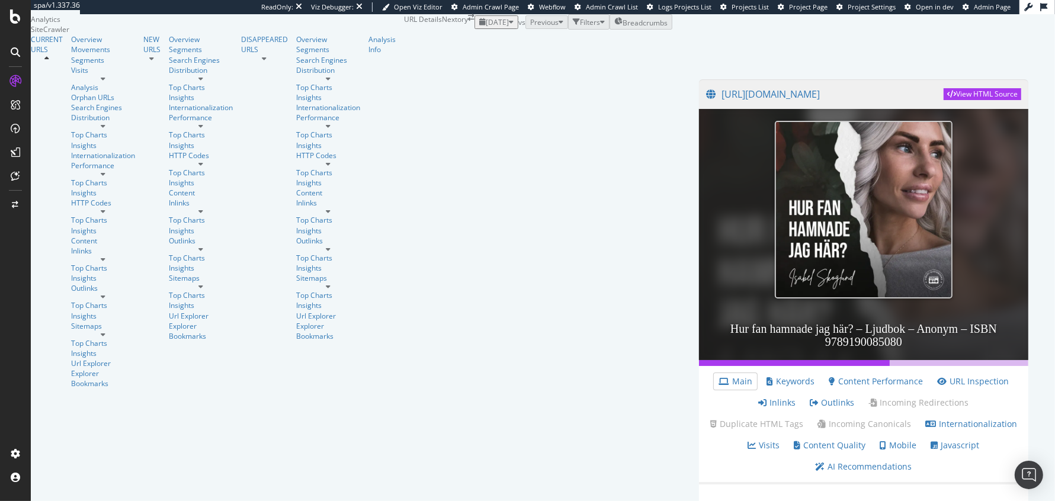
scroll to position [307, 0]
click at [815, 461] on link "AI Recommendations" at bounding box center [863, 467] width 97 height 12
type input "why is this Url underperforming"
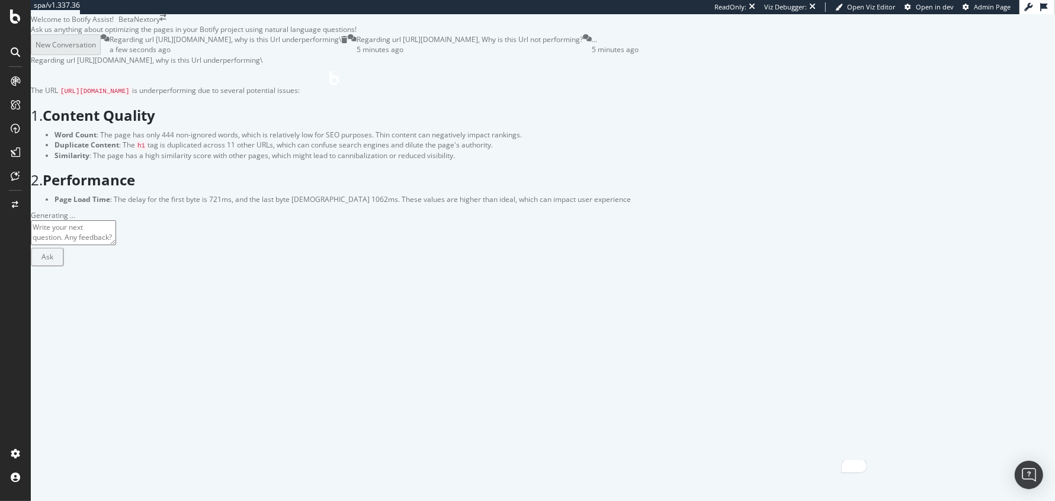
scroll to position [7, 0]
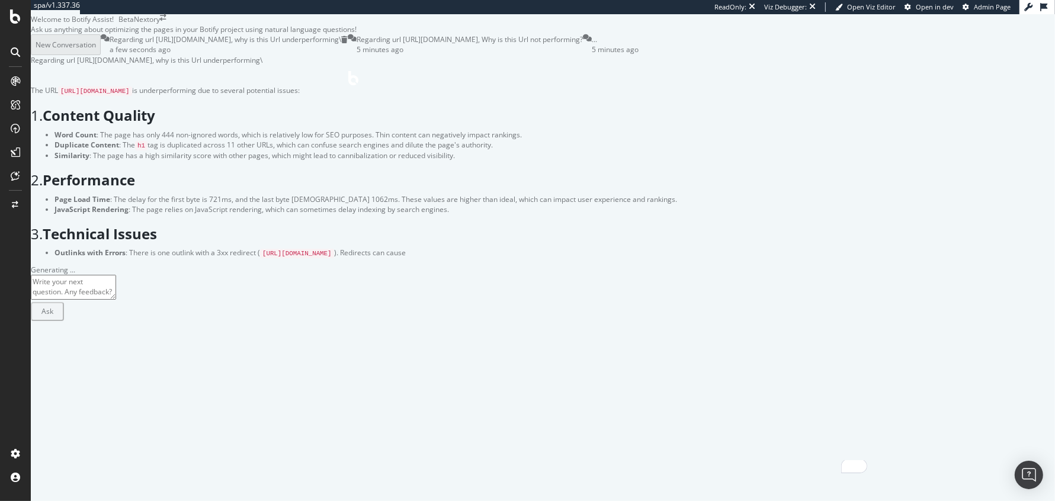
drag, startPoint x: 383, startPoint y: 178, endPoint x: 647, endPoint y: 373, distance: 327.7
click at [635, 259] on div "The URL https://nextory.com/se/book/hur-fan-hamnade-jag-har-4757445 is underper…" at bounding box center [354, 171] width 646 height 173
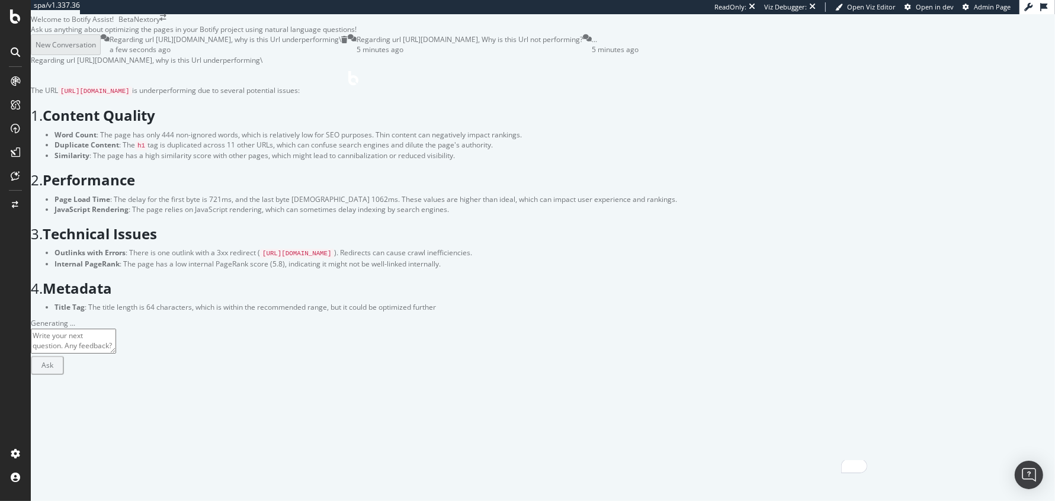
click at [509, 161] on ul "Word Count : The page has only 444 non-ignored words, which is relatively low f…" at bounding box center [354, 145] width 646 height 31
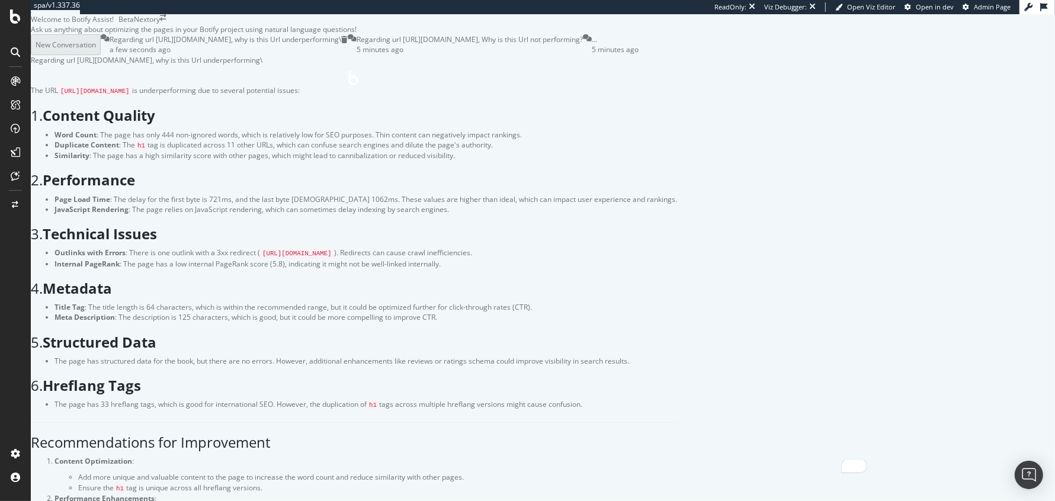
drag, startPoint x: 449, startPoint y: 230, endPoint x: 578, endPoint y: 274, distance: 136.3
click at [574, 161] on ul "Word Count : The page has only 444 non-ignored words, which is relatively low f…" at bounding box center [354, 145] width 646 height 31
click at [578, 161] on ul "Word Count : The page has only 444 non-ignored words, which is relatively low f…" at bounding box center [354, 145] width 646 height 31
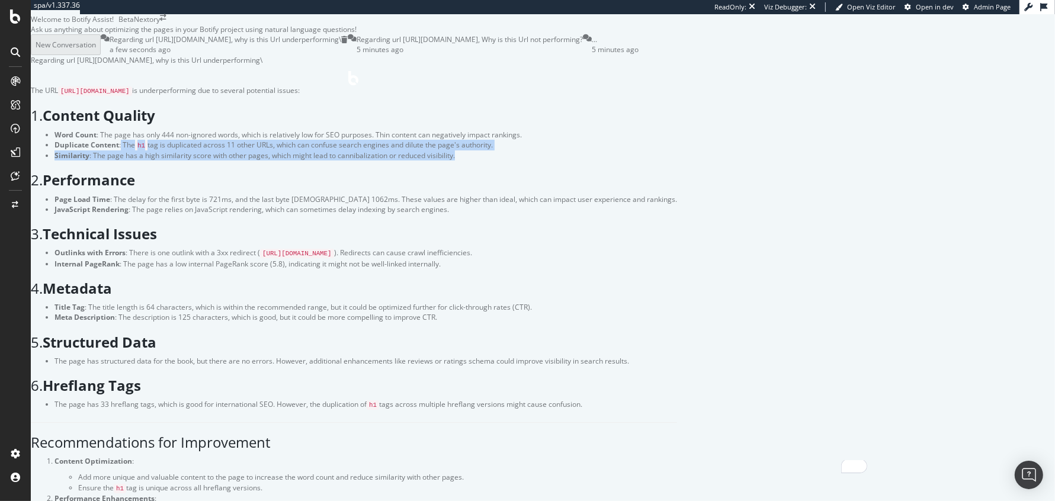
drag, startPoint x: 464, startPoint y: 146, endPoint x: 558, endPoint y: 208, distance: 112.7
click at [558, 208] on div "The URL https://nextory.com/se/book/hur-fan-hamnade-jag-har-4757445 is underper…" at bounding box center [354, 386] width 646 height 603
click at [538, 205] on div "The URL https://nextory.com/se/book/hur-fan-hamnade-jag-har-4757445 is underper…" at bounding box center [354, 386] width 646 height 603
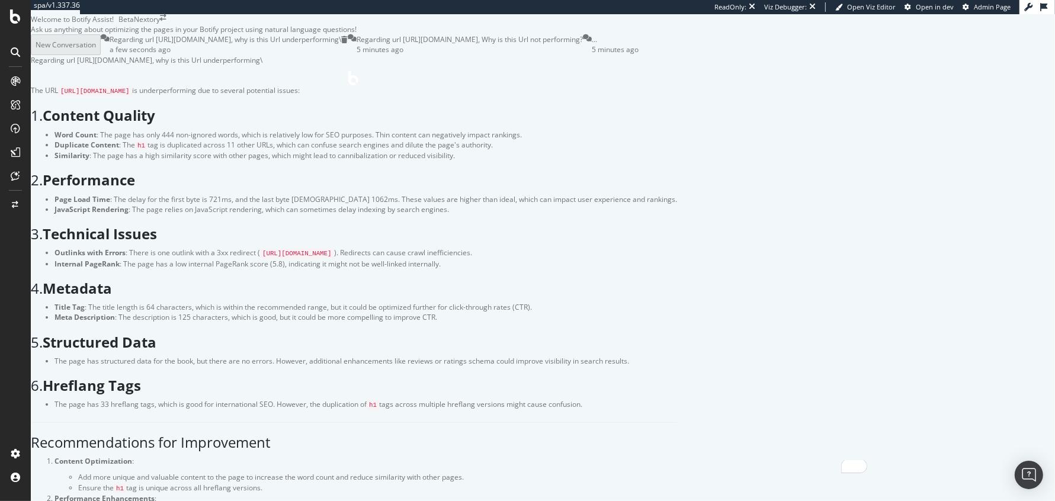
scroll to position [0, 0]
click at [132, 96] on code "[URL][DOMAIN_NAME]" at bounding box center [95, 90] width 74 height 9
type textarea "can i have a link to the url card please"
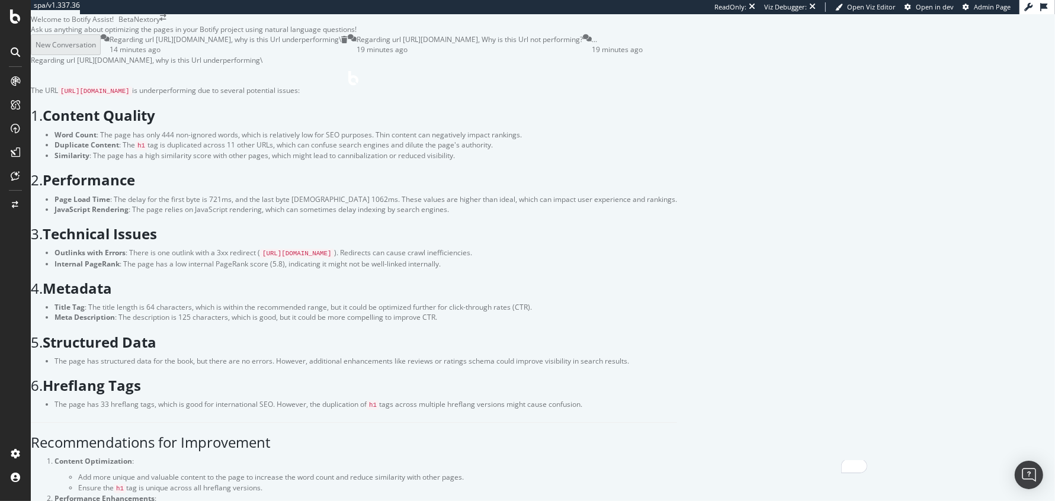
type textarea "no the url in botify"
